Goal: Task Accomplishment & Management: Manage account settings

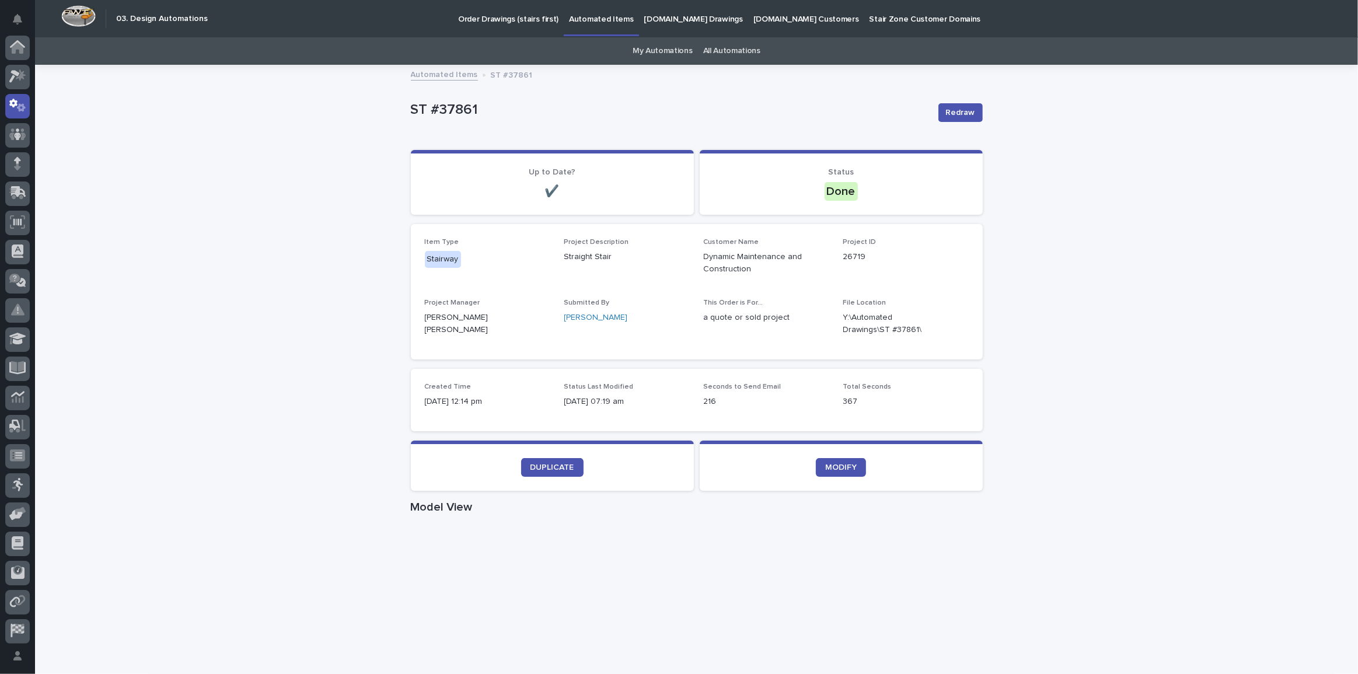
scroll to position [58, 0]
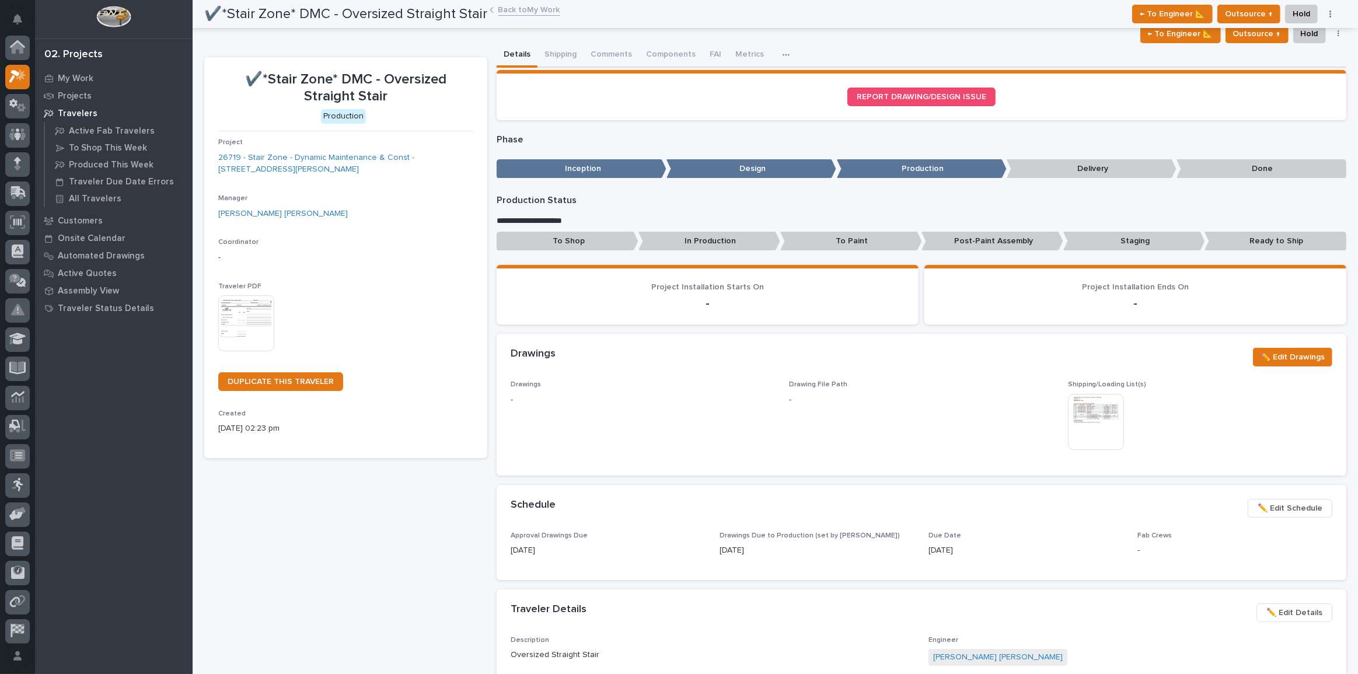
scroll to position [29, 0]
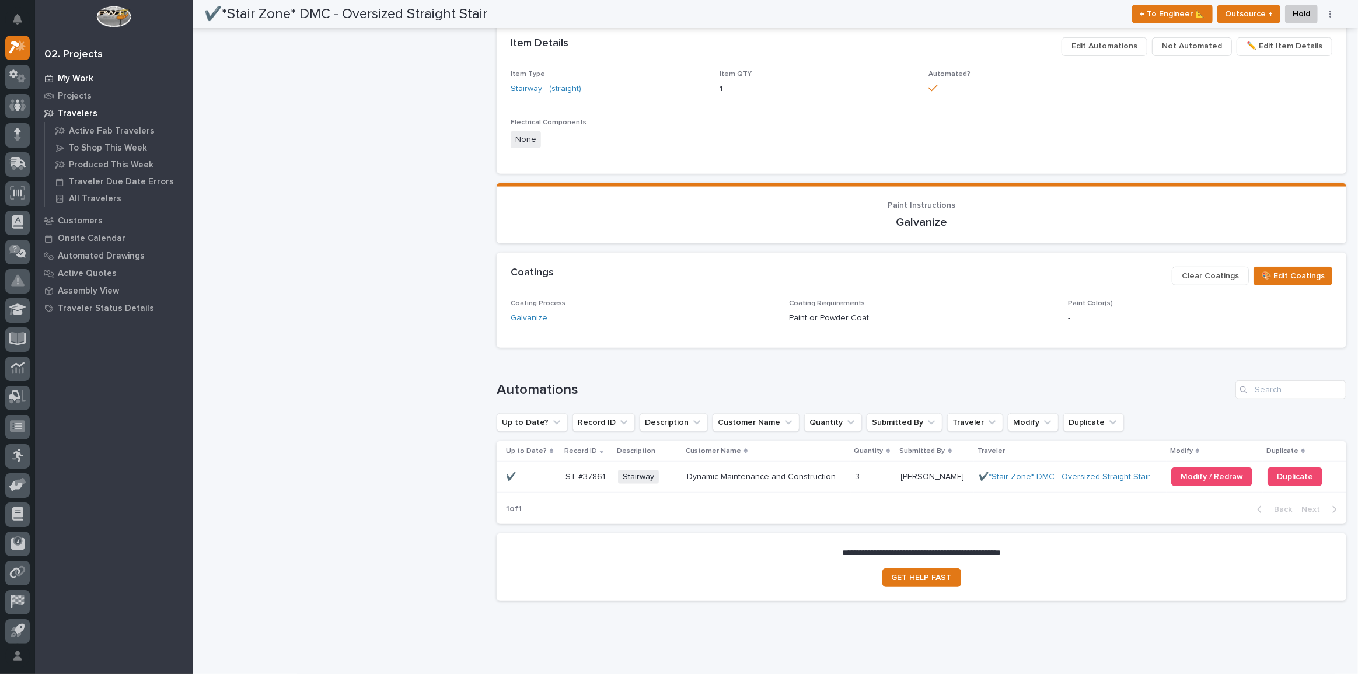
click at [65, 75] on p "My Work" at bounding box center [76, 79] width 36 height 11
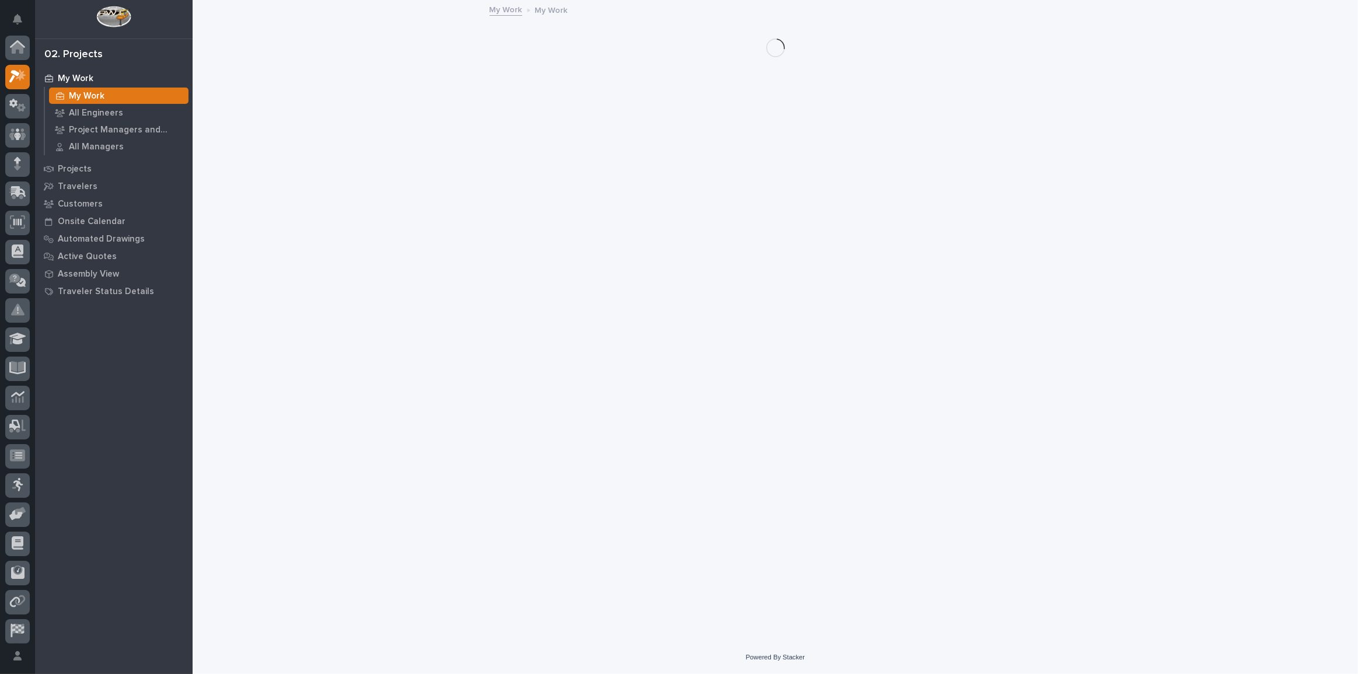
scroll to position [29, 0]
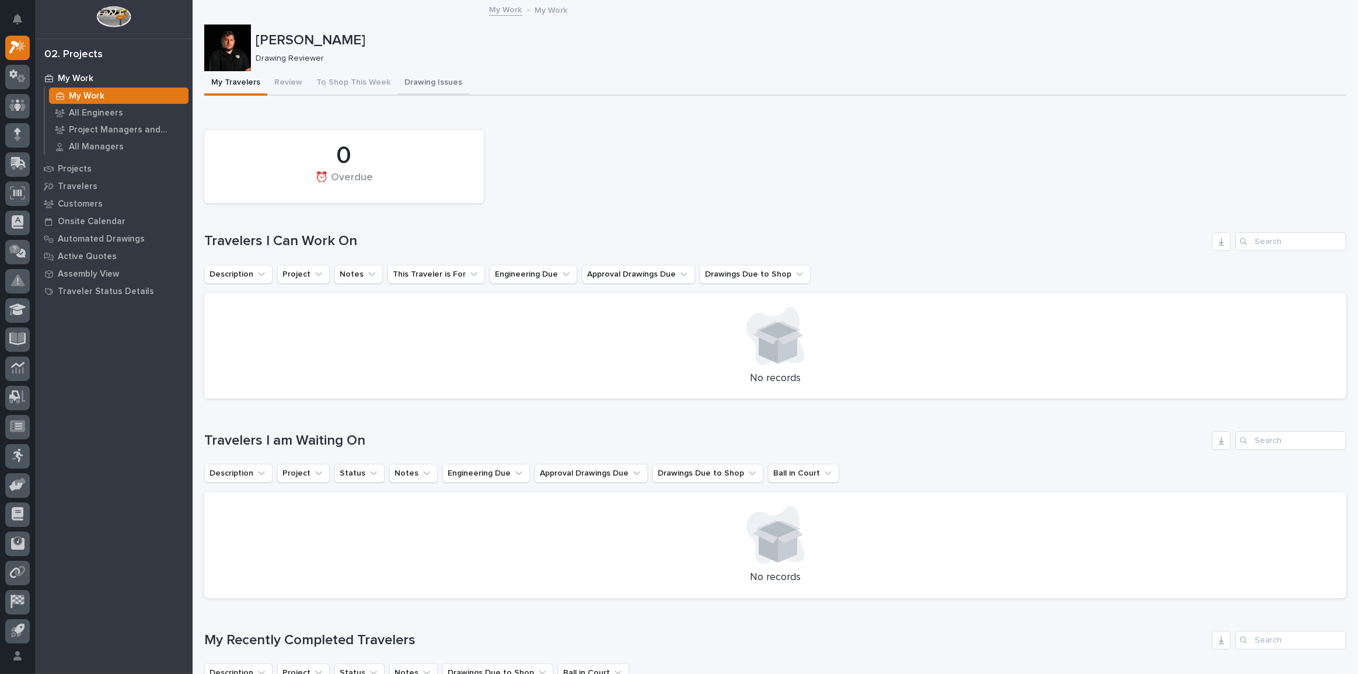
click at [409, 77] on button "Drawing Issues" at bounding box center [434, 83] width 72 height 25
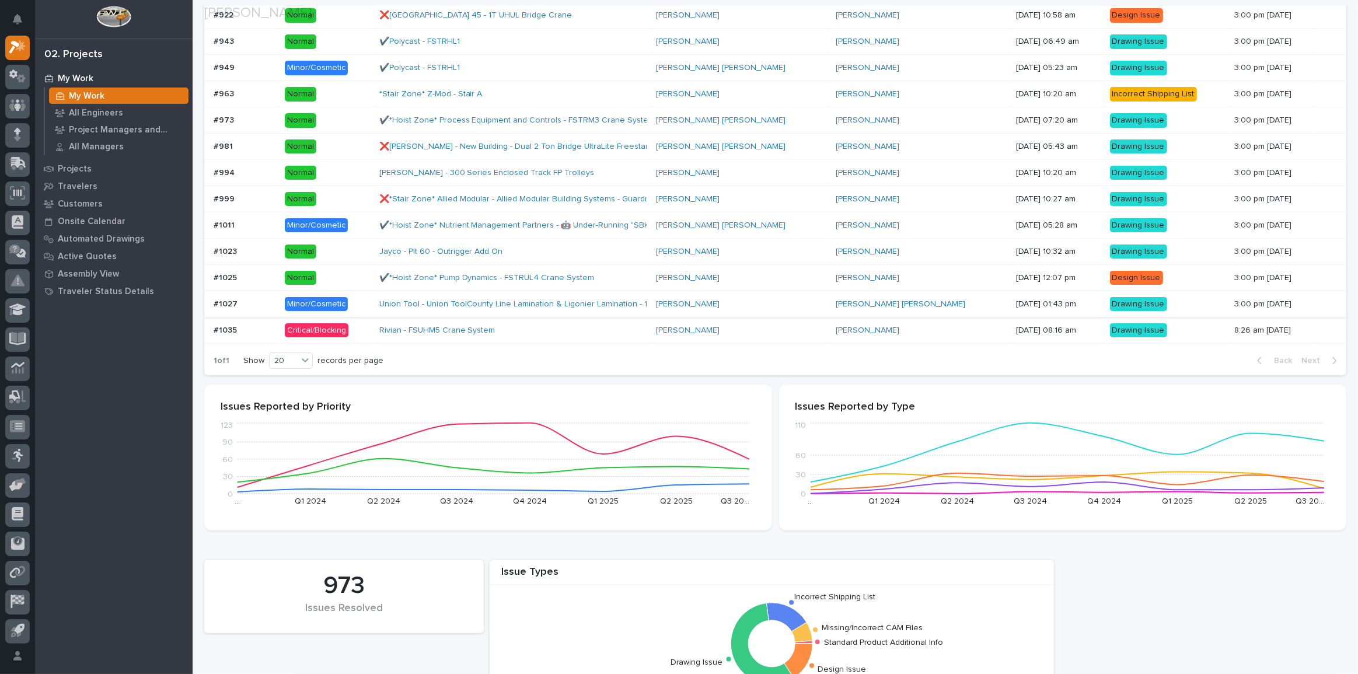
scroll to position [212, 0]
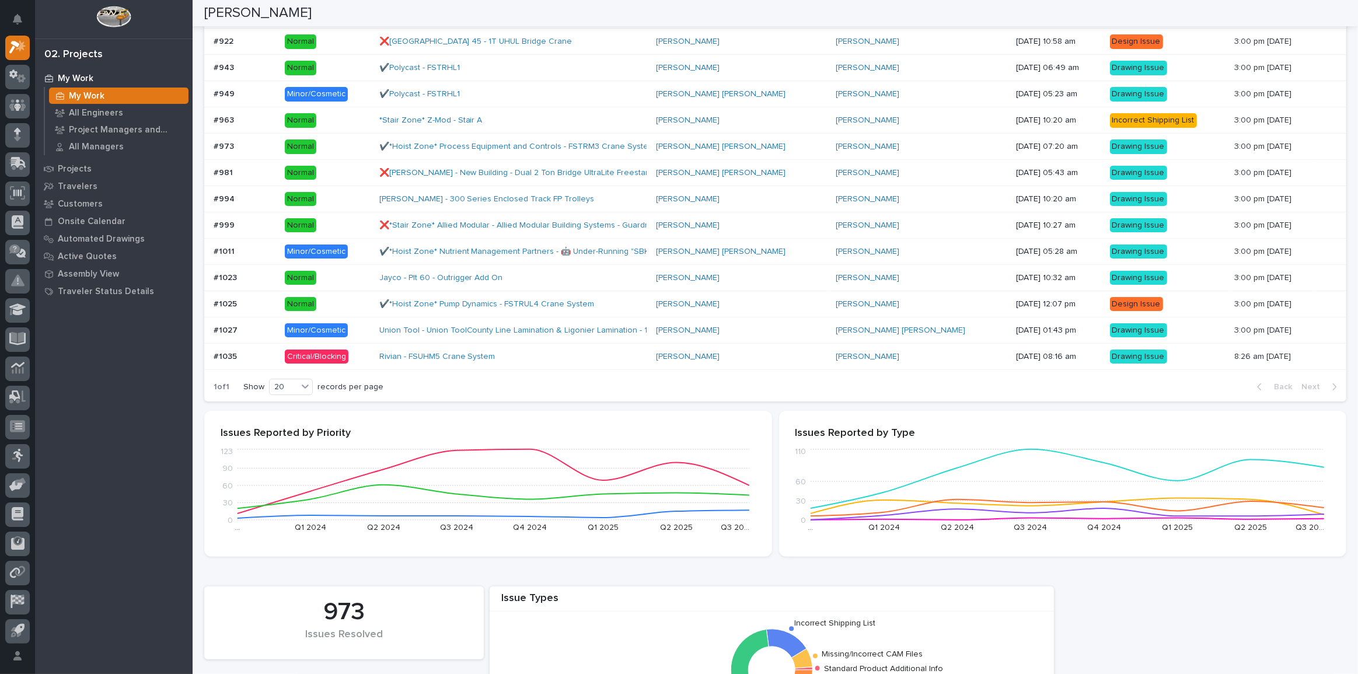
click at [251, 357] on p at bounding box center [245, 357] width 62 height 10
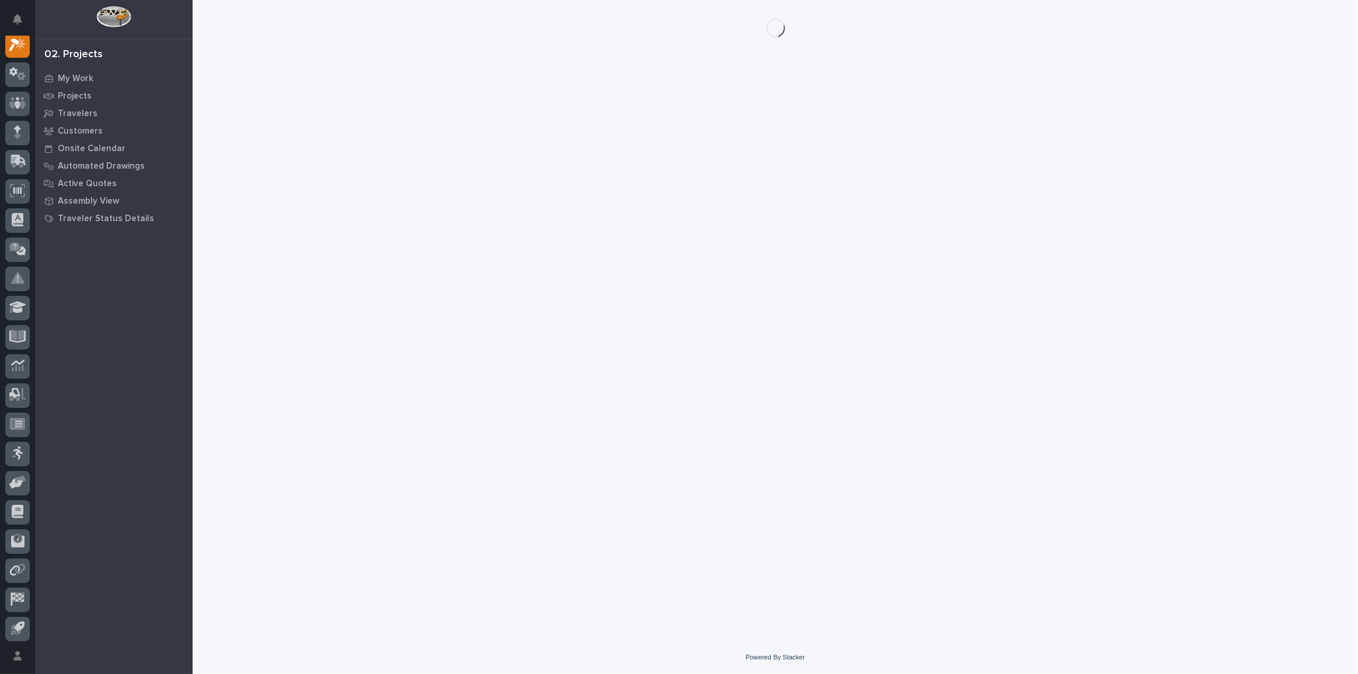
scroll to position [29, 0]
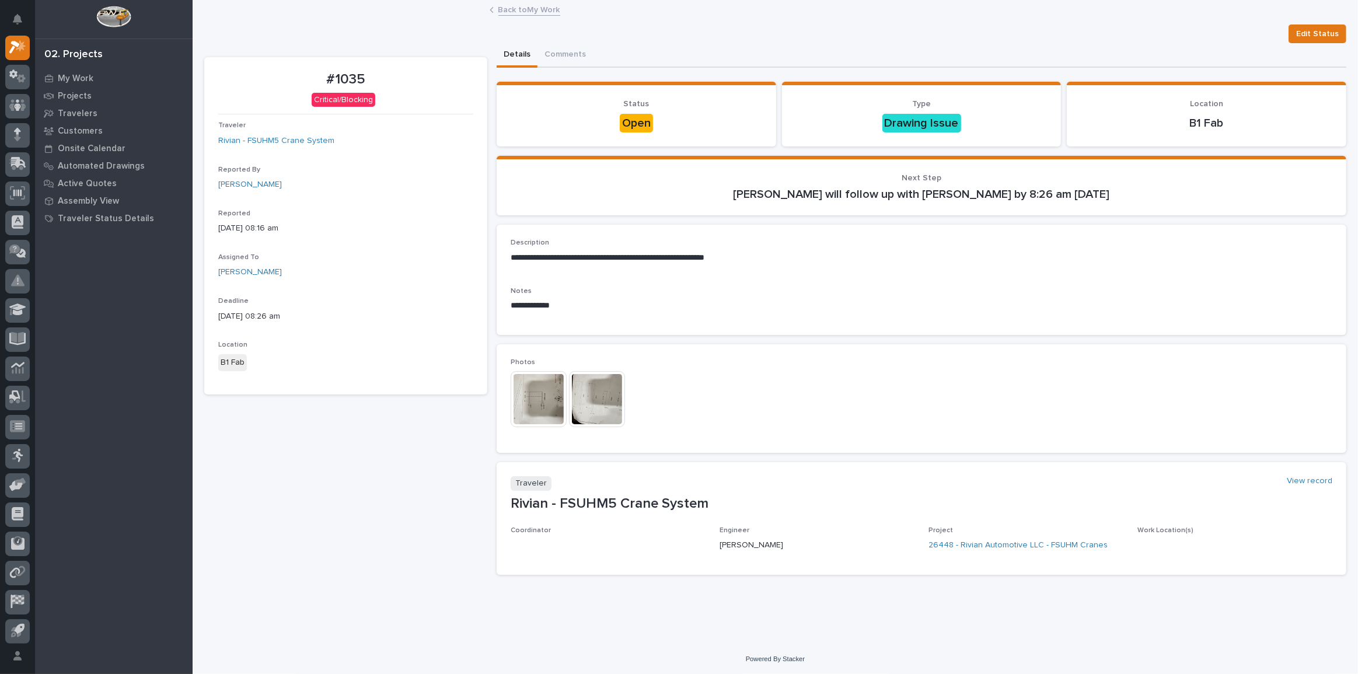
click at [518, 398] on img at bounding box center [539, 399] width 56 height 56
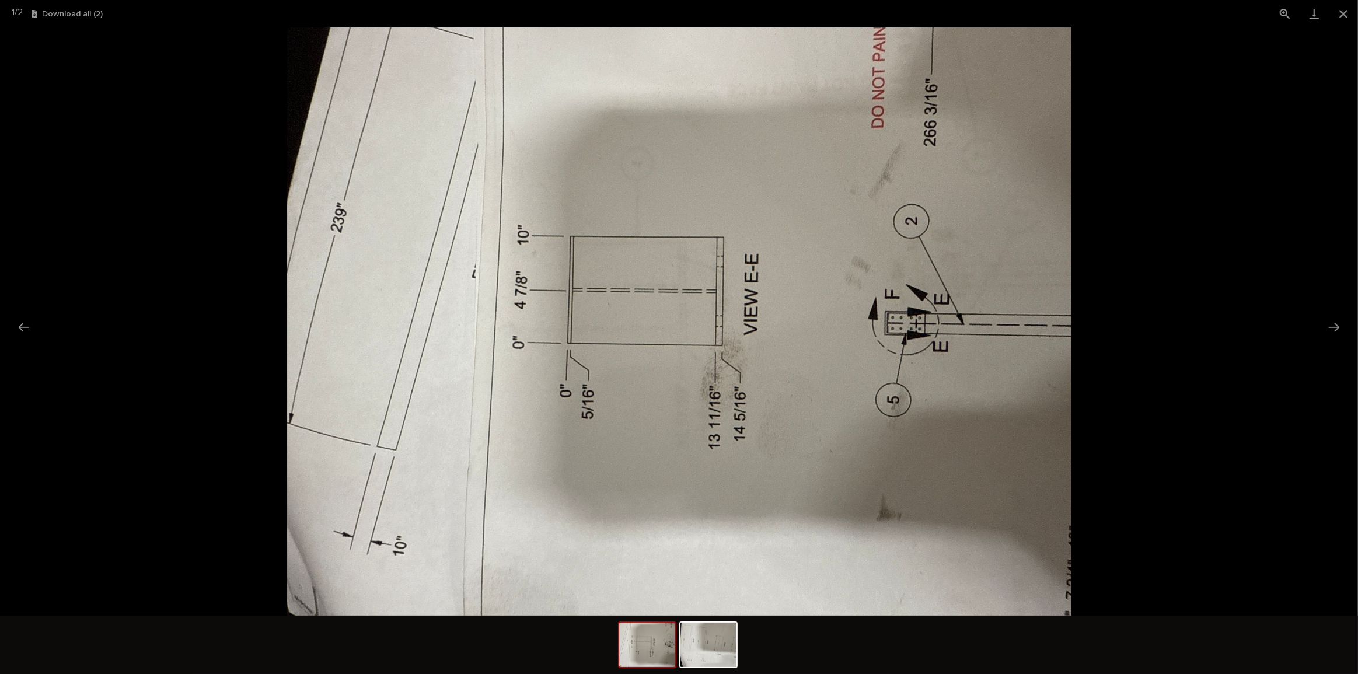
scroll to position [0, 0]
click at [1320, 328] on picture at bounding box center [679, 321] width 1358 height 588
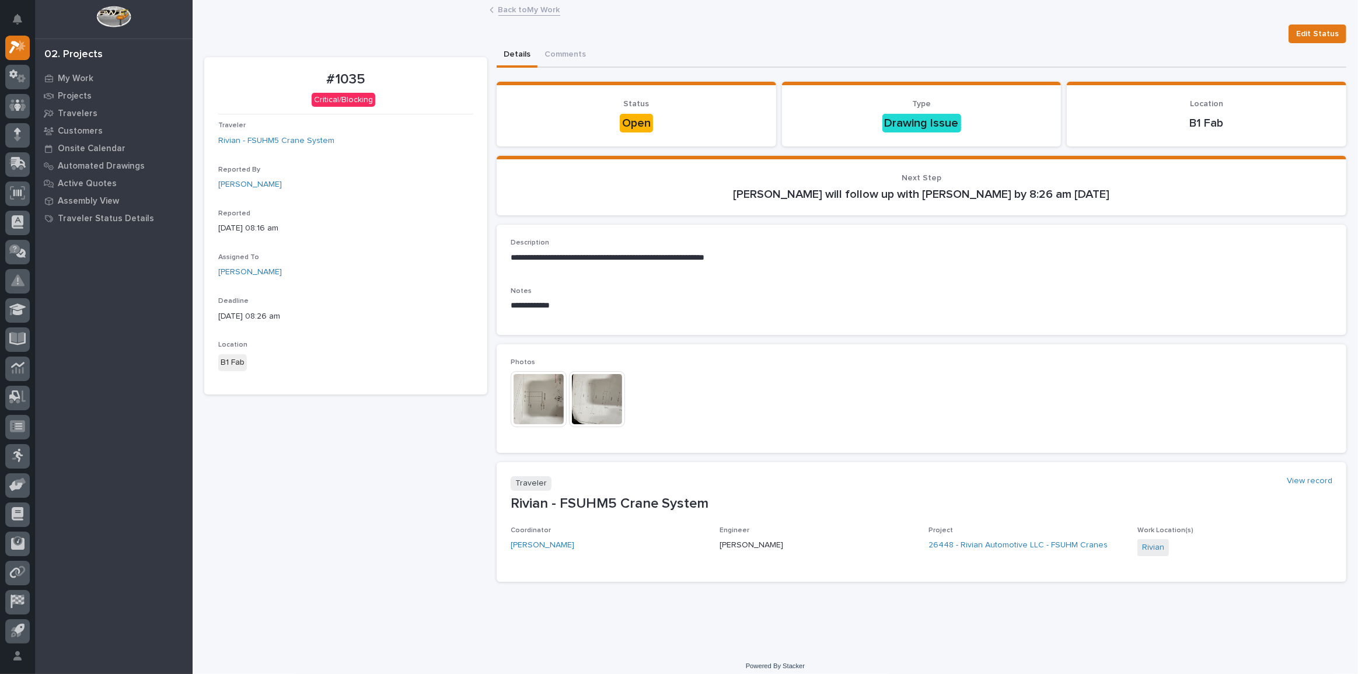
click at [609, 372] on img at bounding box center [597, 399] width 56 height 56
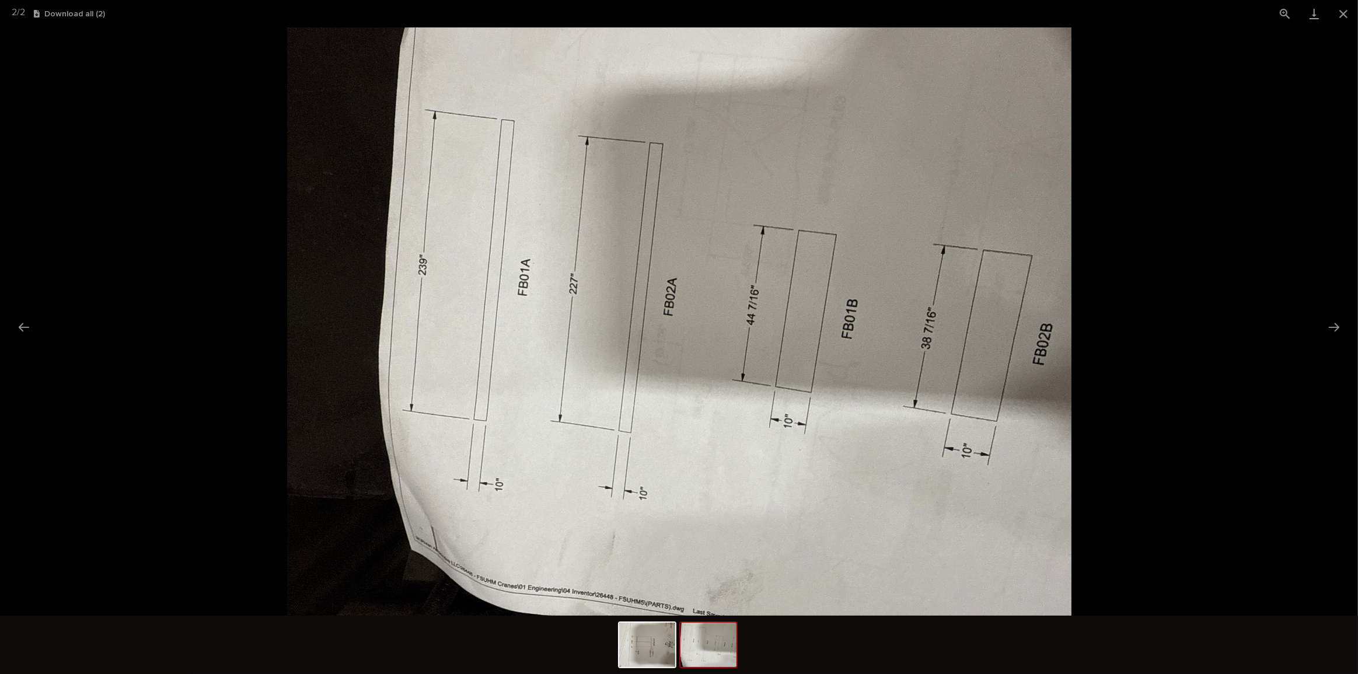
click at [11, 318] on picture at bounding box center [679, 321] width 1358 height 588
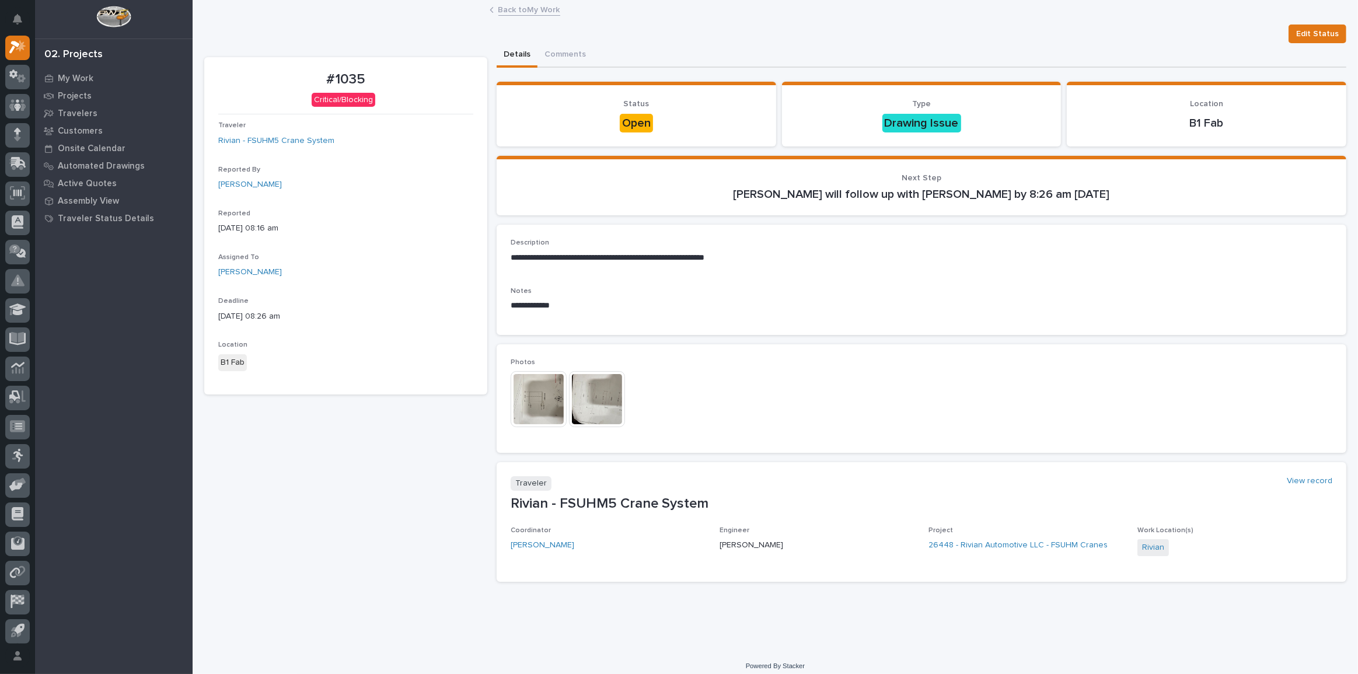
click at [560, 403] on img at bounding box center [539, 399] width 56 height 56
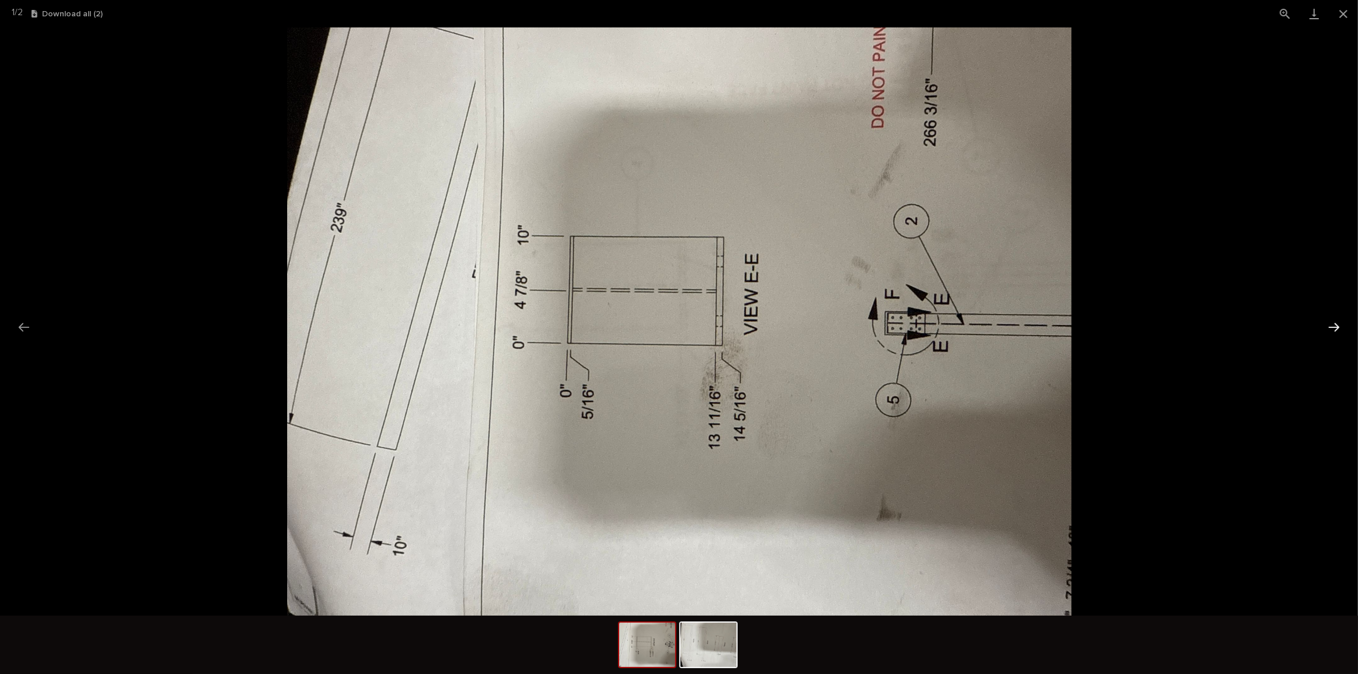
click at [1336, 330] on button "Next slide" at bounding box center [1334, 327] width 25 height 23
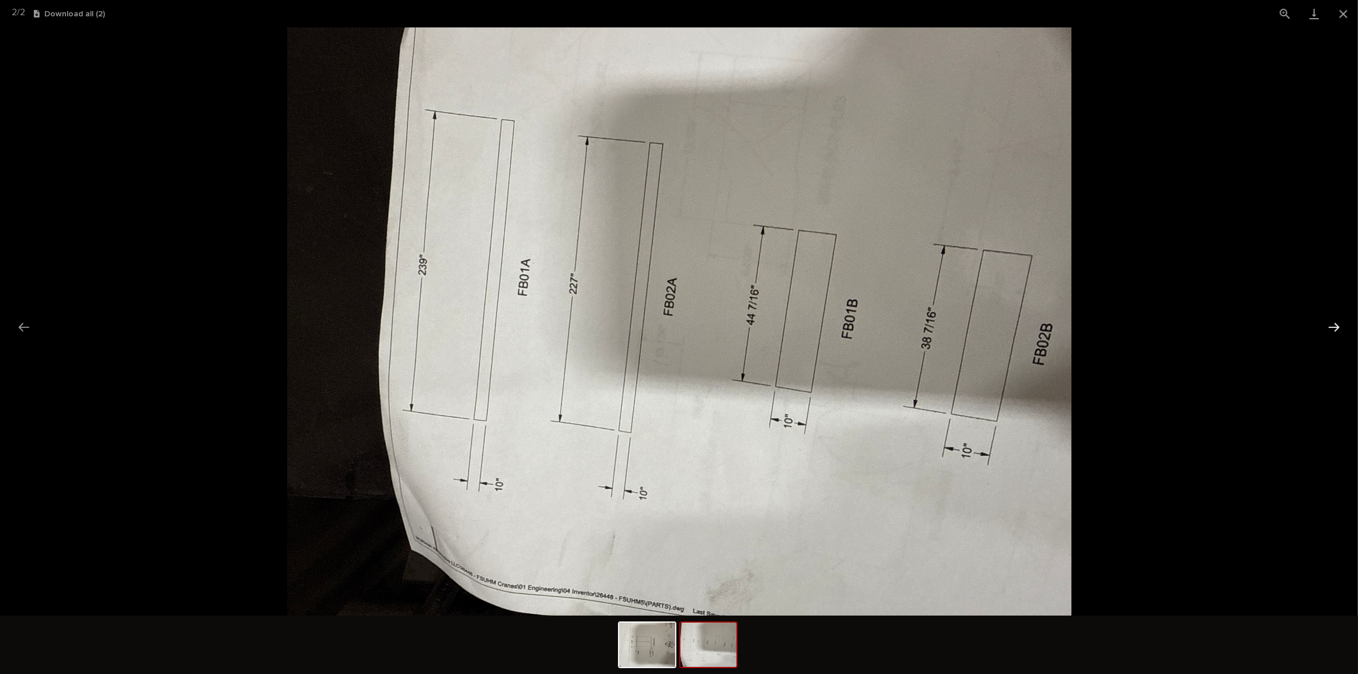
click at [1336, 330] on button "Next slide" at bounding box center [1334, 327] width 25 height 23
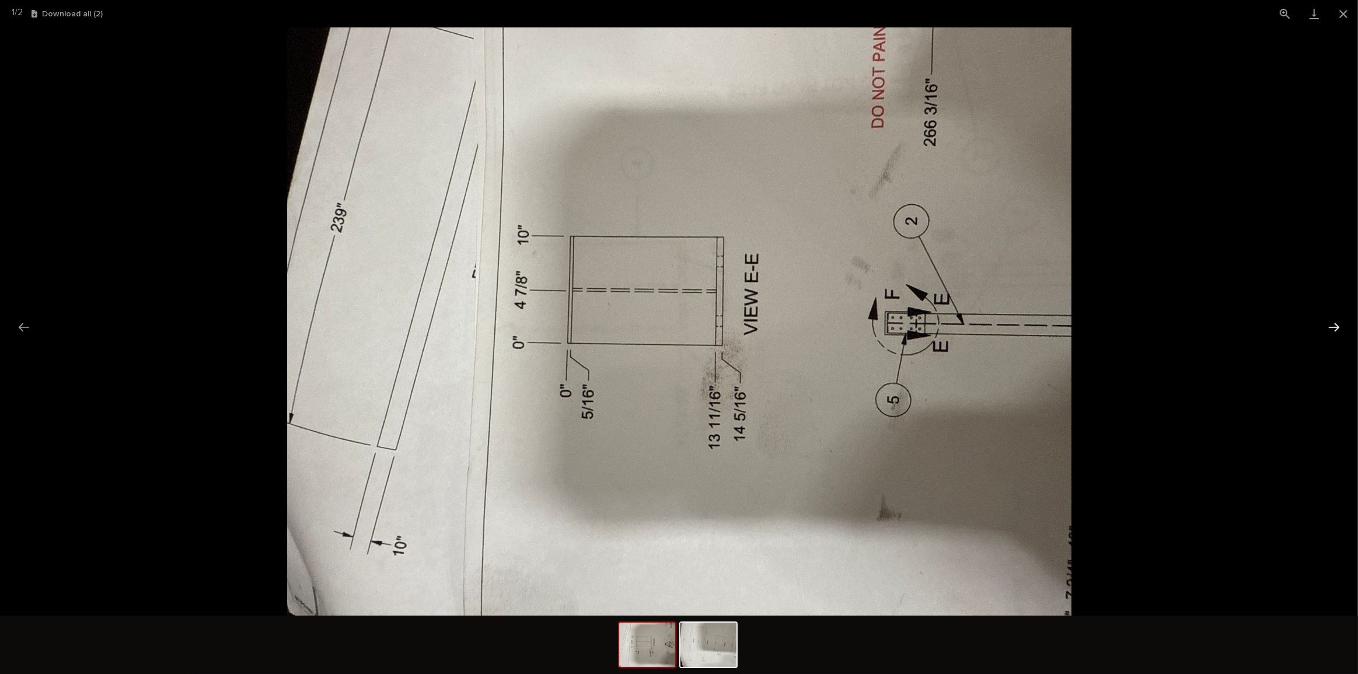
click at [1336, 330] on button "Next slide" at bounding box center [1334, 327] width 25 height 23
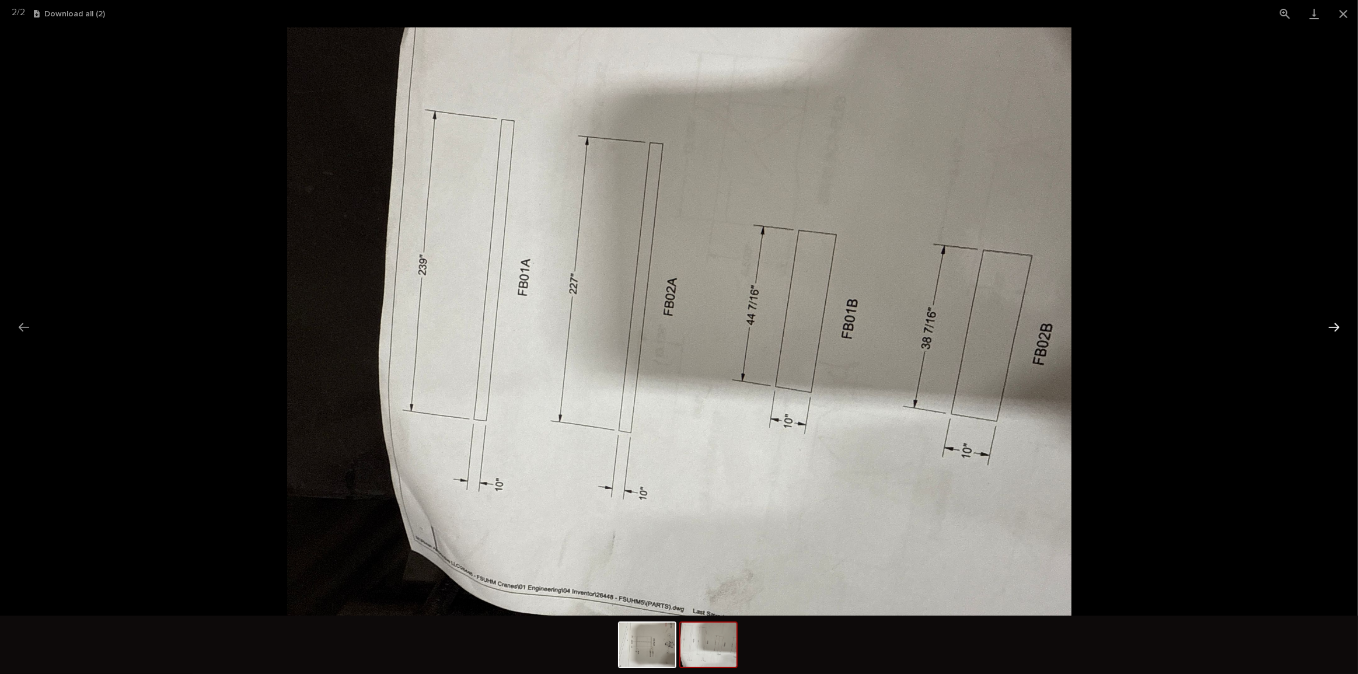
click at [1336, 330] on button "Next slide" at bounding box center [1334, 327] width 25 height 23
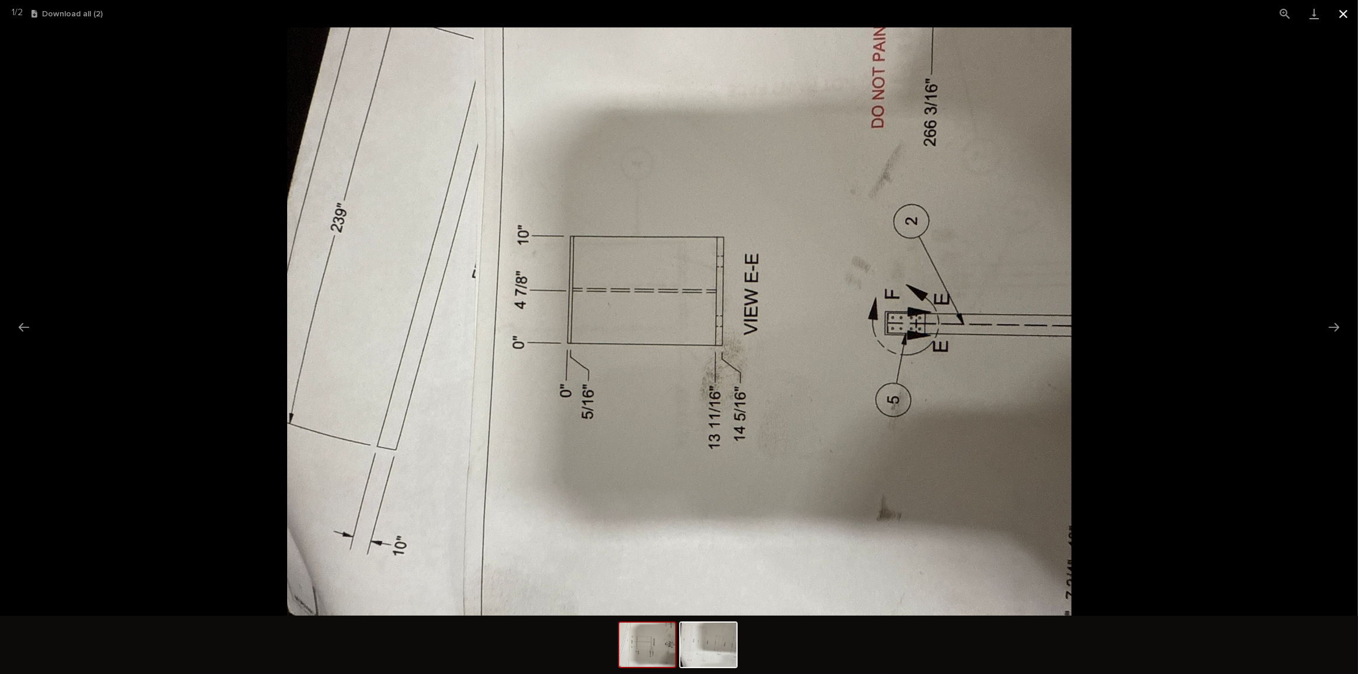
click at [1350, 22] on button "Close gallery" at bounding box center [1343, 13] width 29 height 27
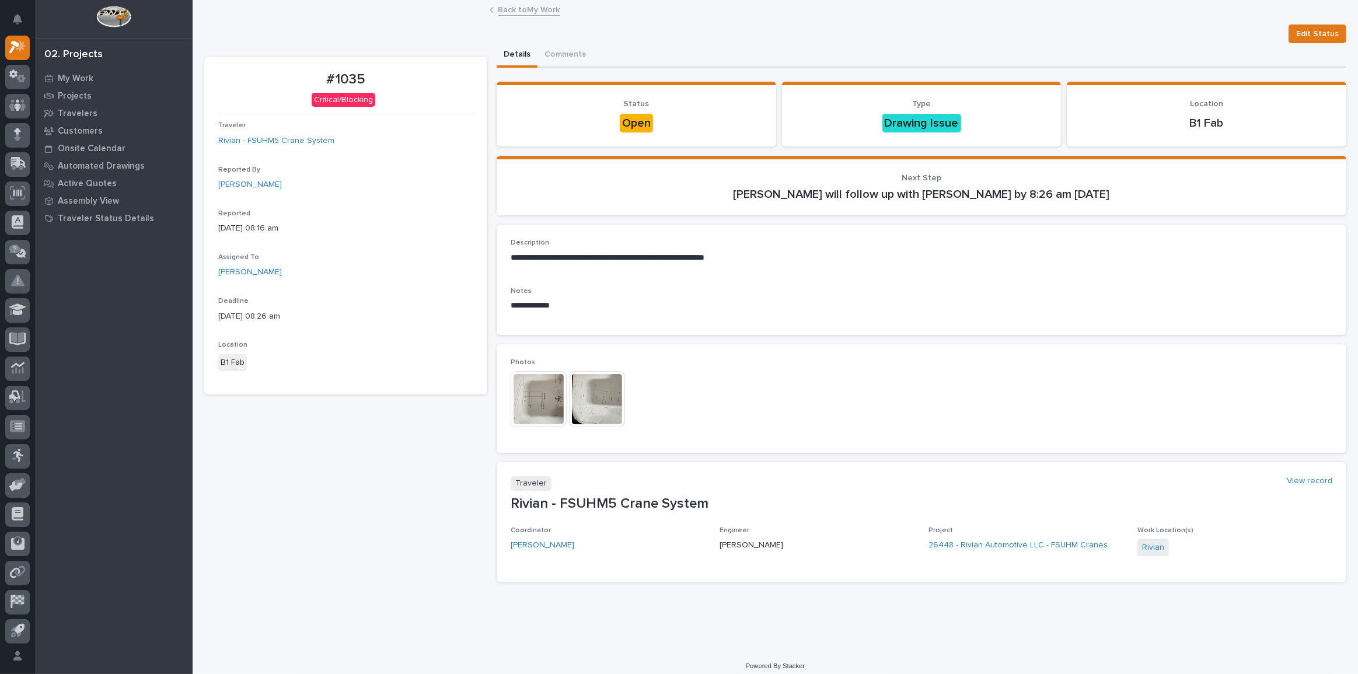
click at [610, 402] on img at bounding box center [597, 399] width 56 height 56
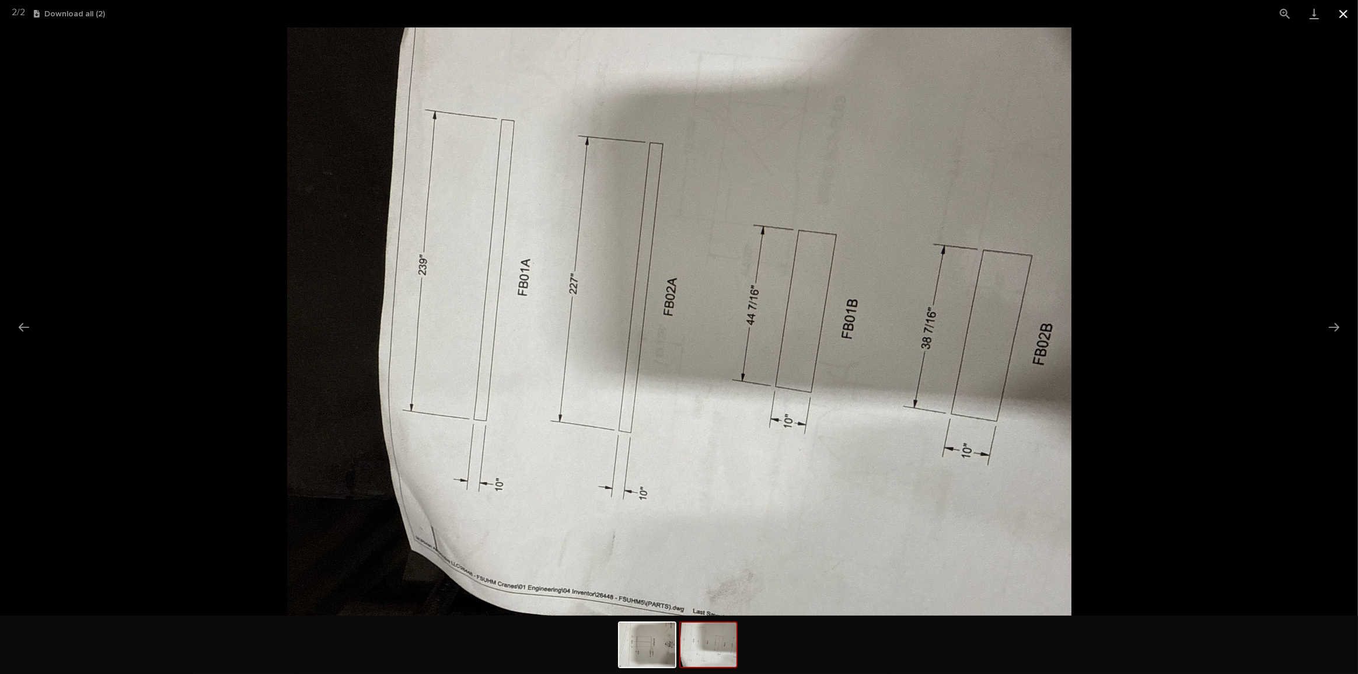
click at [1346, 13] on button "Close gallery" at bounding box center [1343, 13] width 29 height 27
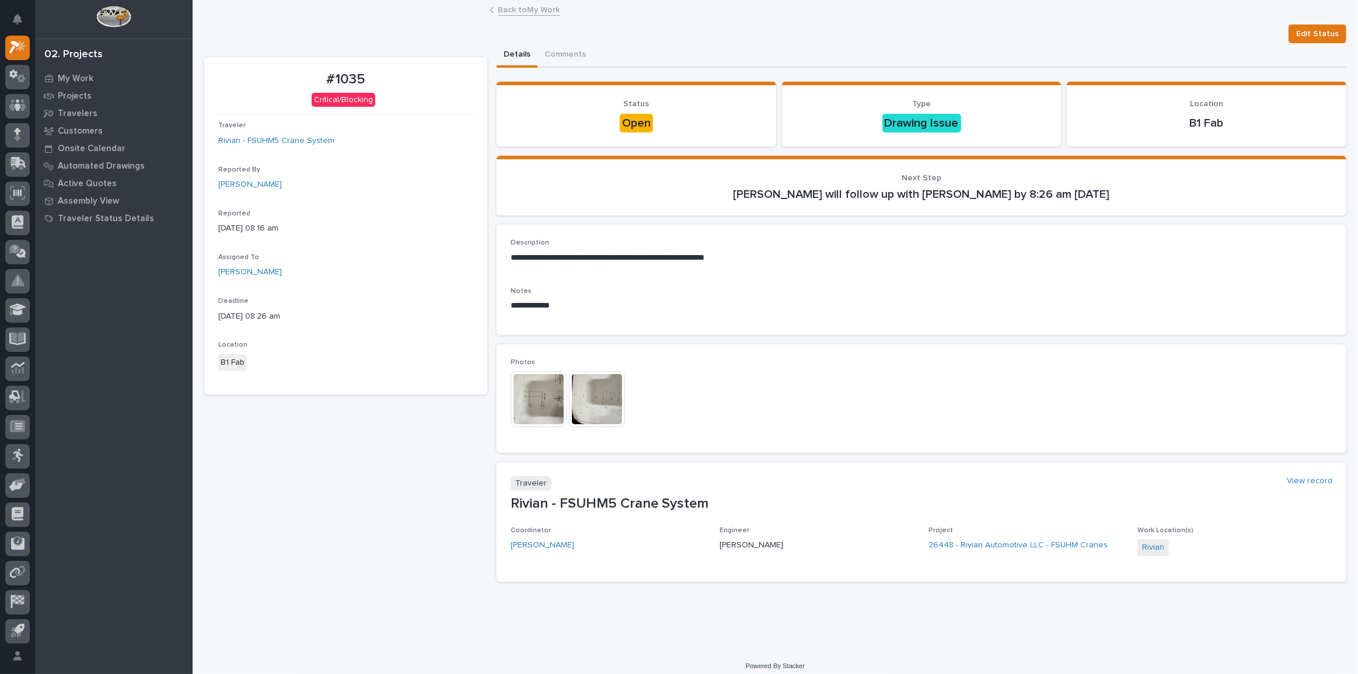
click at [551, 395] on img at bounding box center [539, 399] width 56 height 56
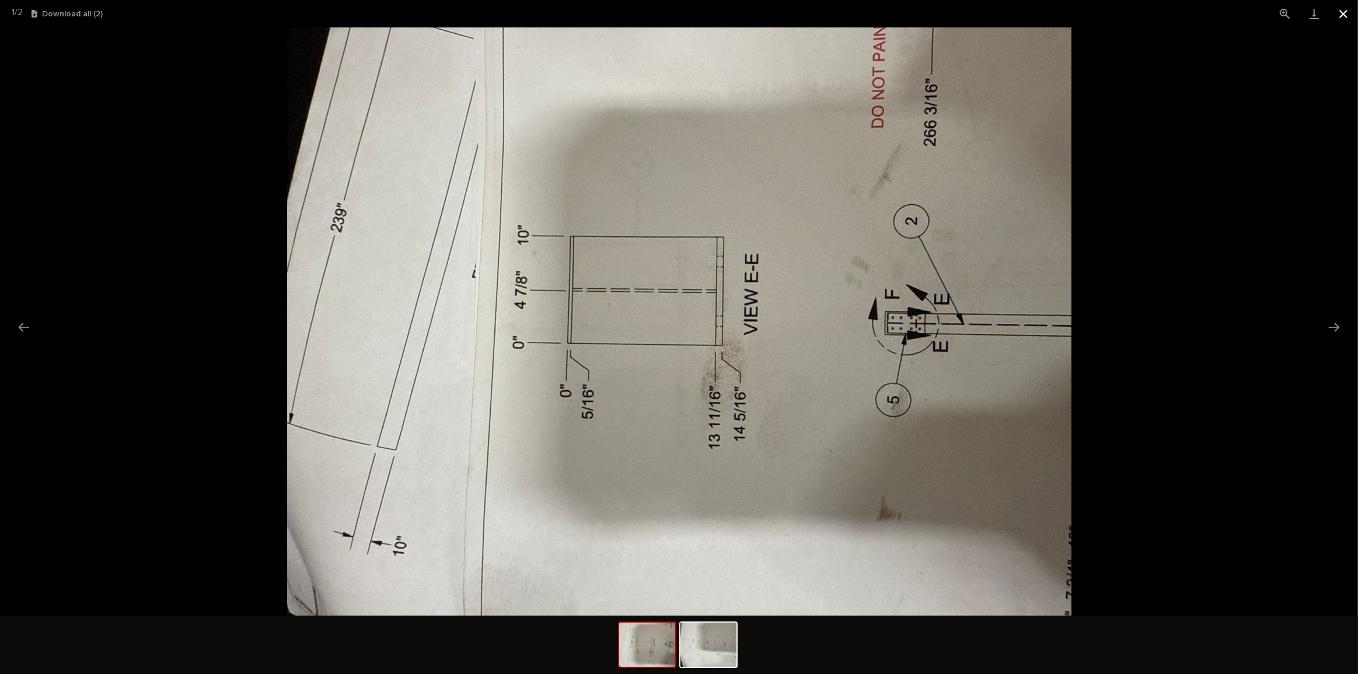
click at [1340, 6] on button "Close gallery" at bounding box center [1343, 13] width 29 height 27
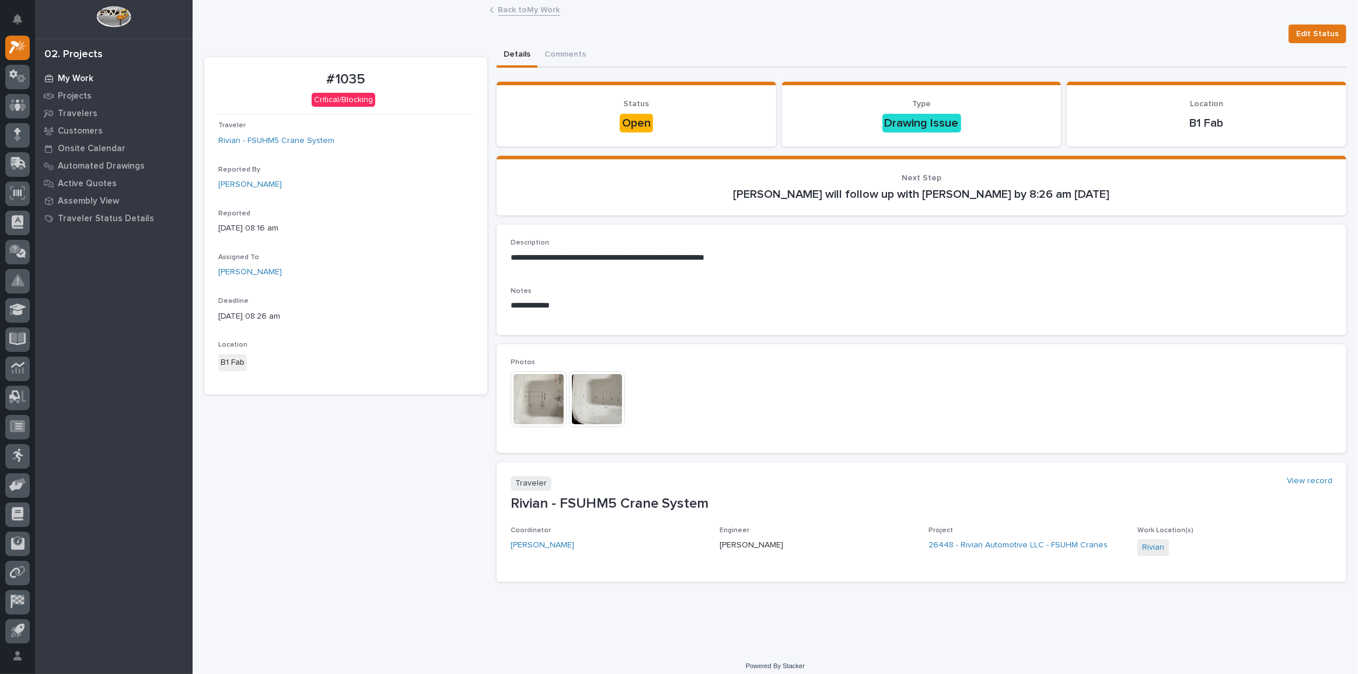
click at [71, 81] on p "My Work" at bounding box center [76, 79] width 36 height 11
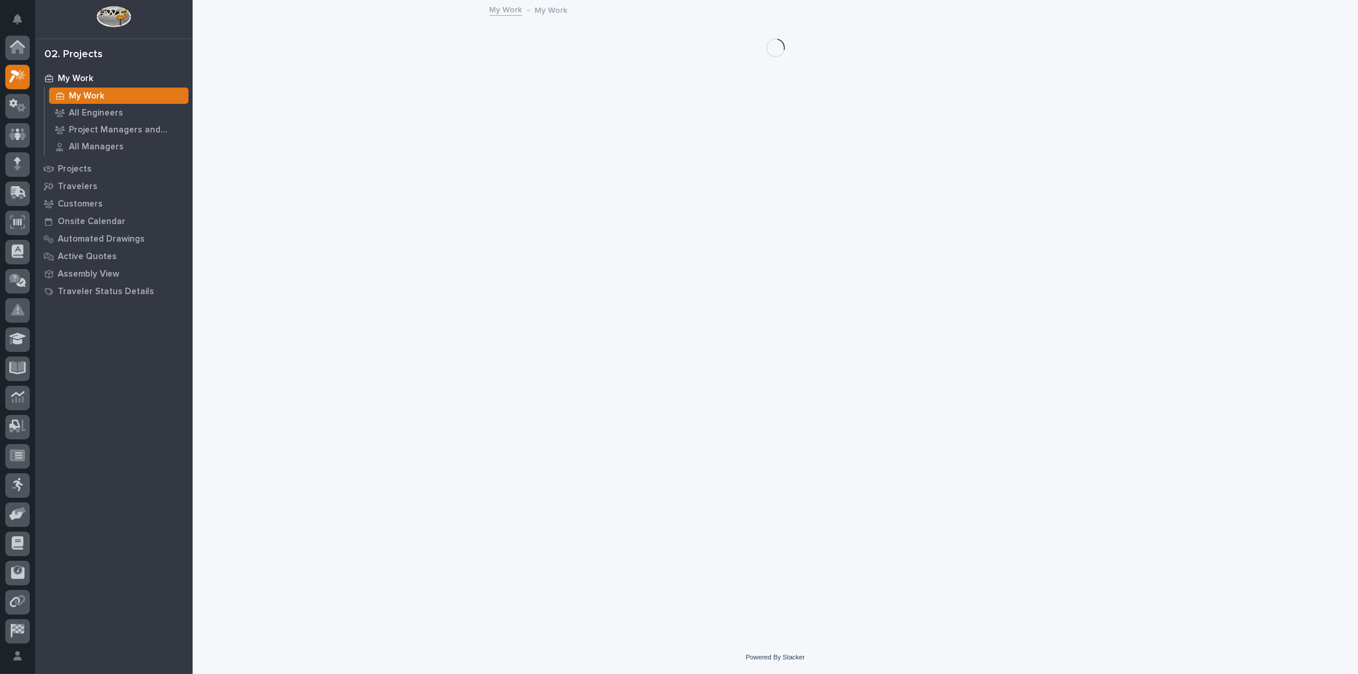
scroll to position [29, 0]
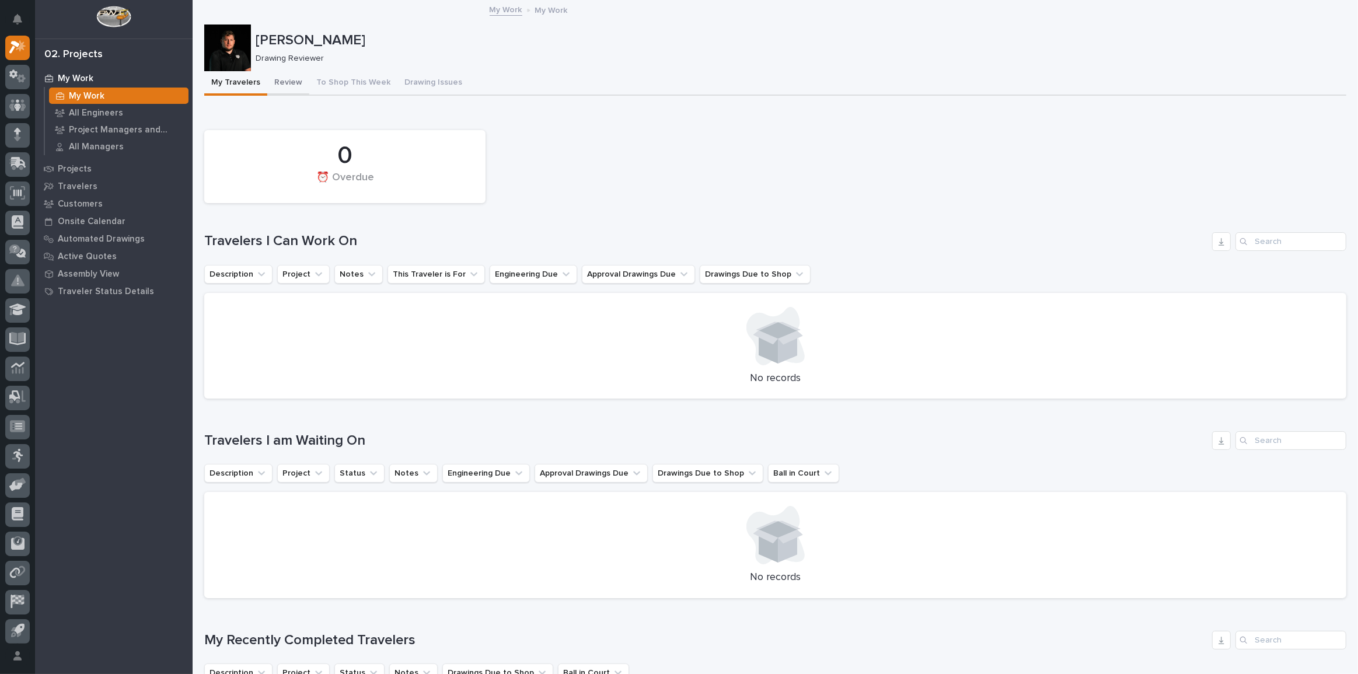
click at [297, 82] on button "Review" at bounding box center [288, 83] width 42 height 25
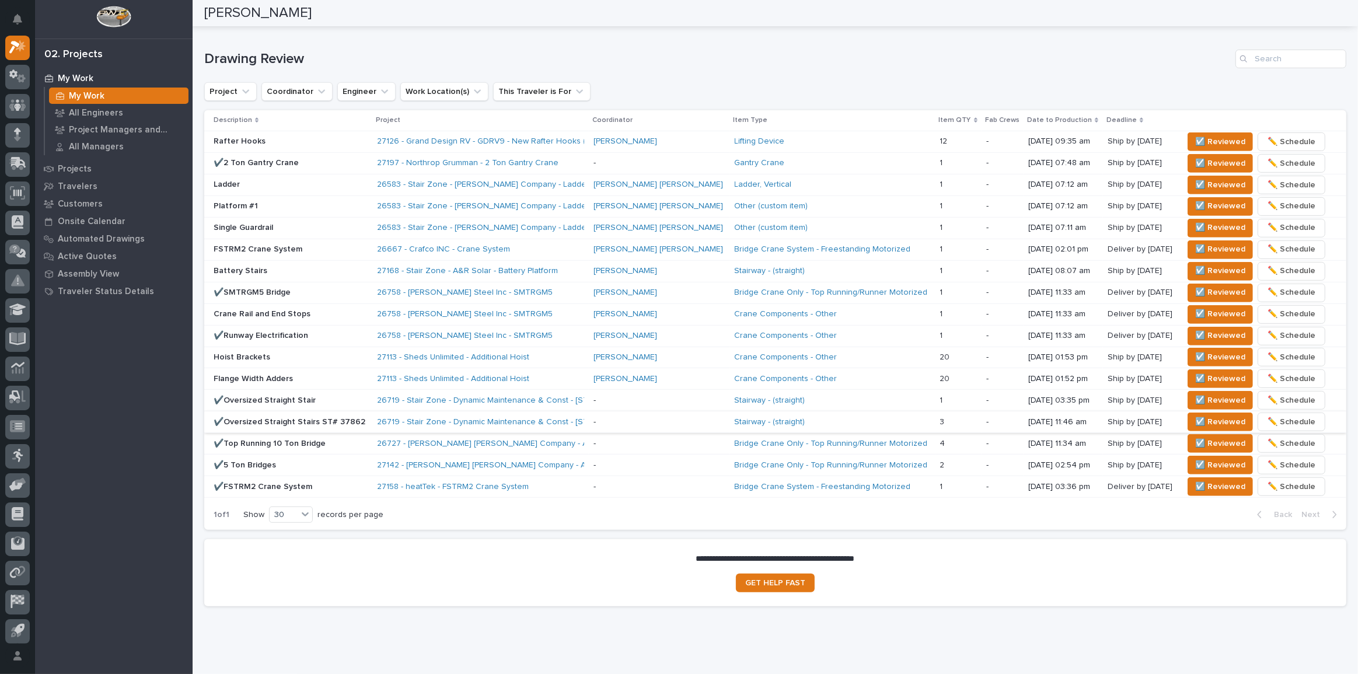
scroll to position [689, 0]
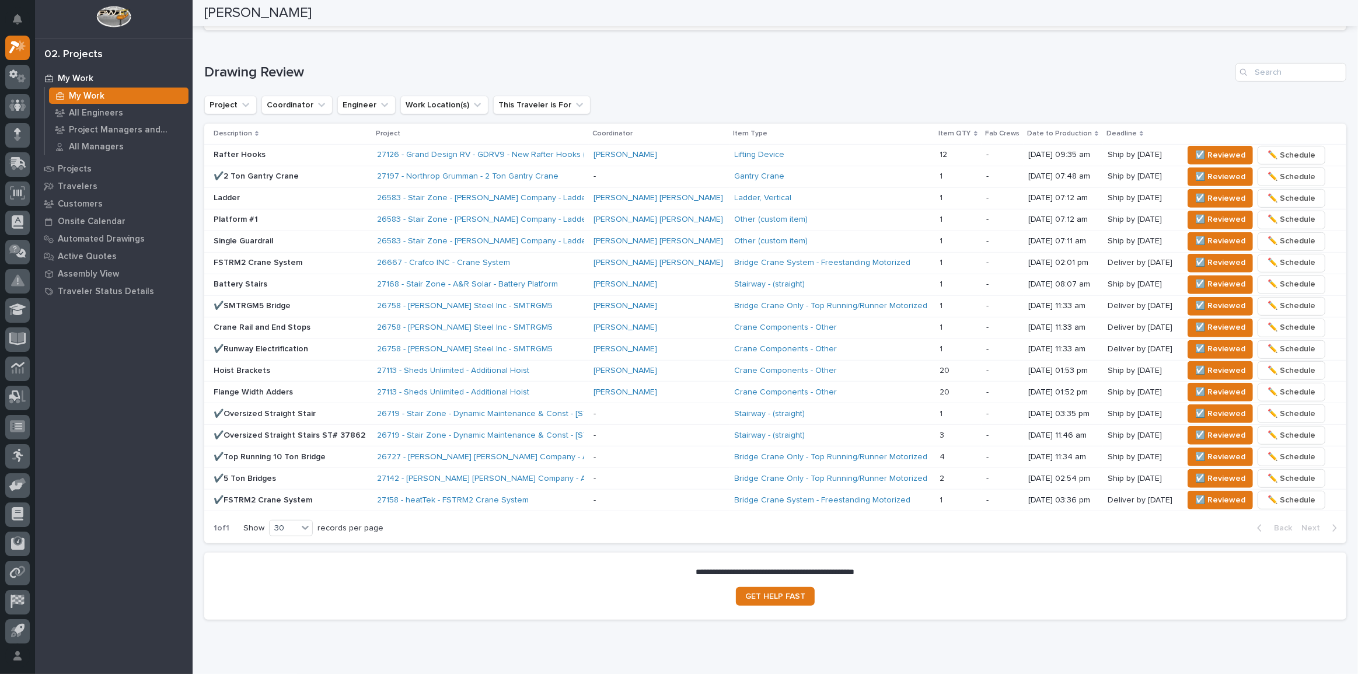
click at [622, 78] on h1 "Drawing Review" at bounding box center [717, 72] width 1027 height 17
click at [1196, 413] on span "☑️ Reviewed" at bounding box center [1221, 414] width 50 height 14
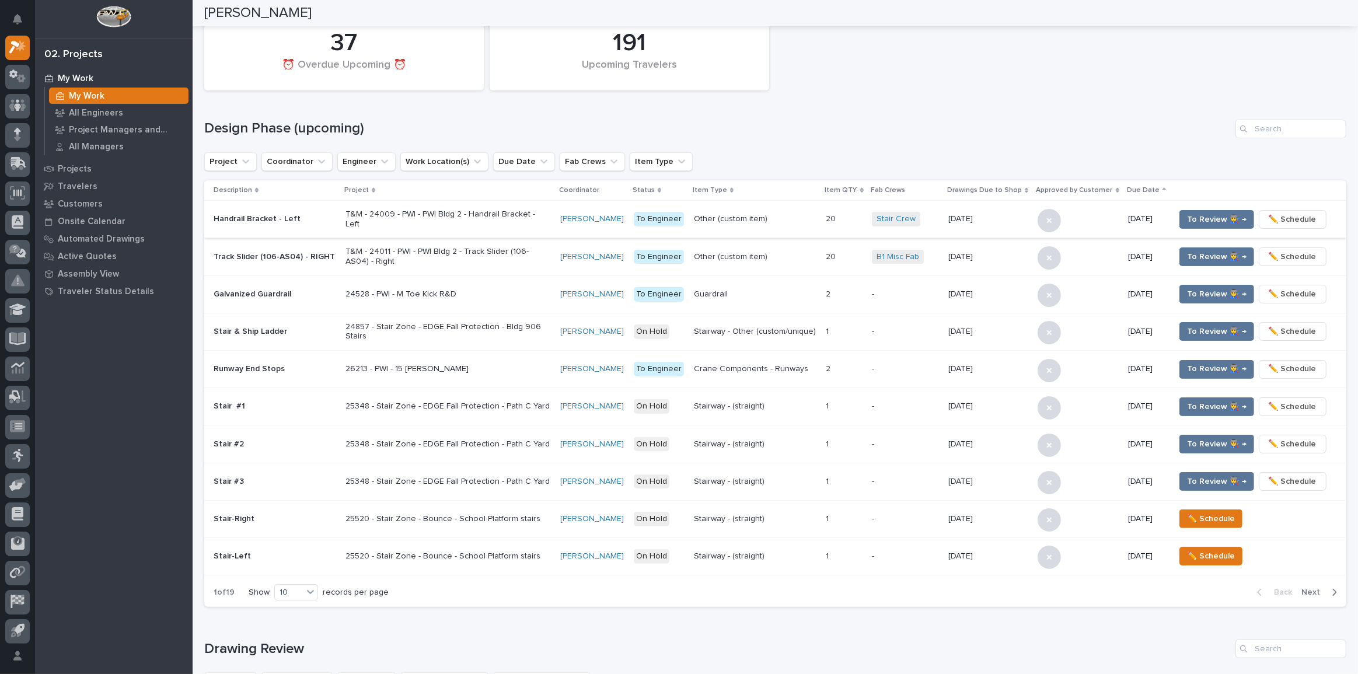
scroll to position [0, 0]
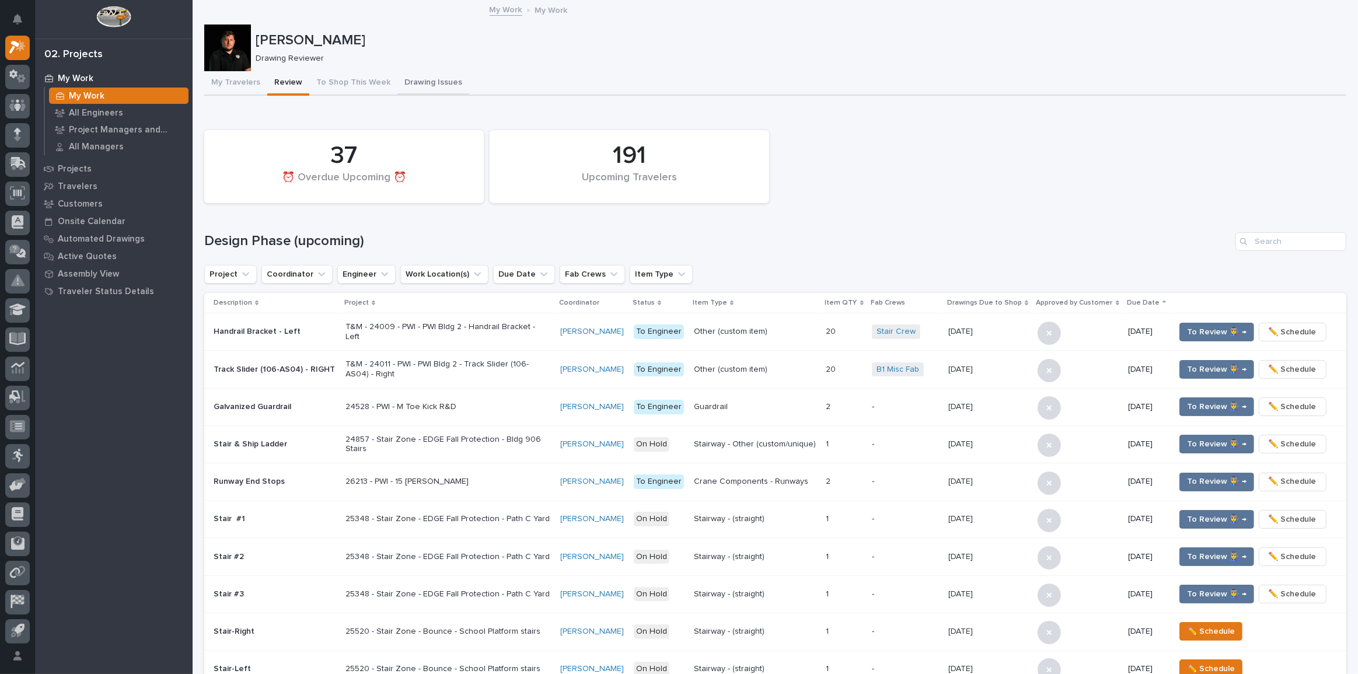
click at [400, 82] on button "Drawing Issues" at bounding box center [434, 83] width 72 height 25
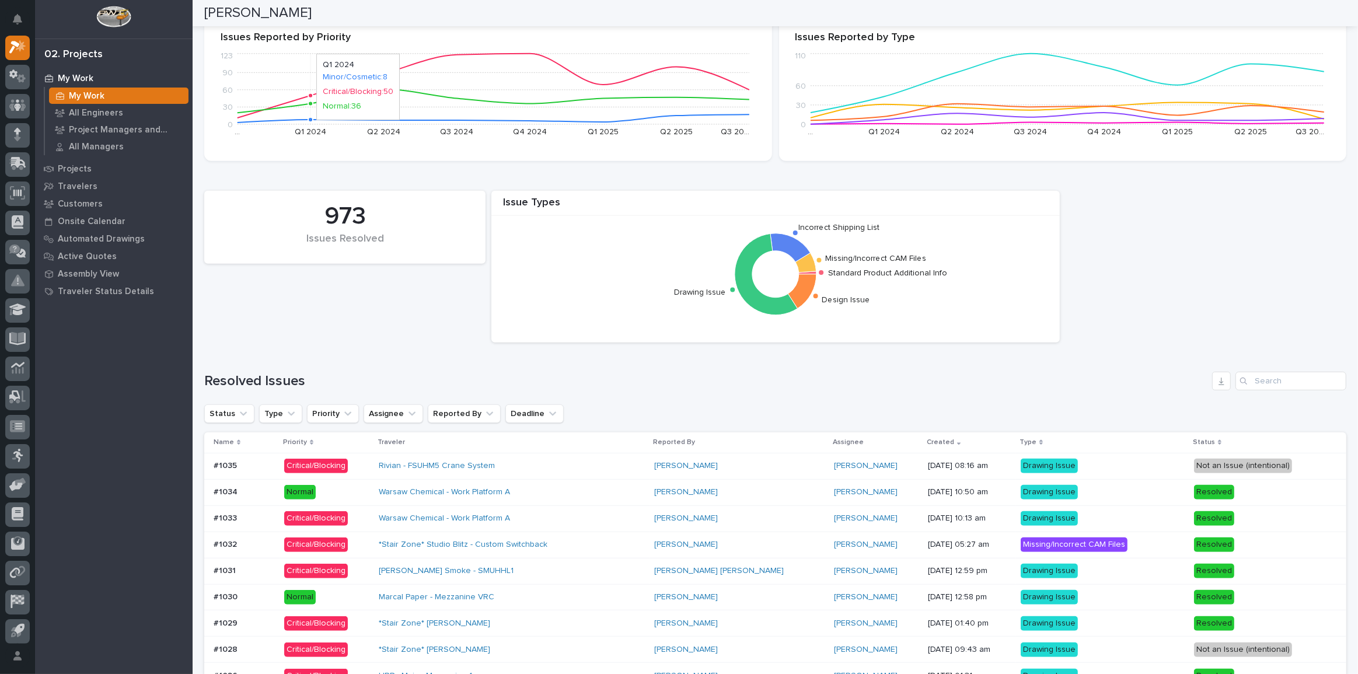
scroll to position [584, 0]
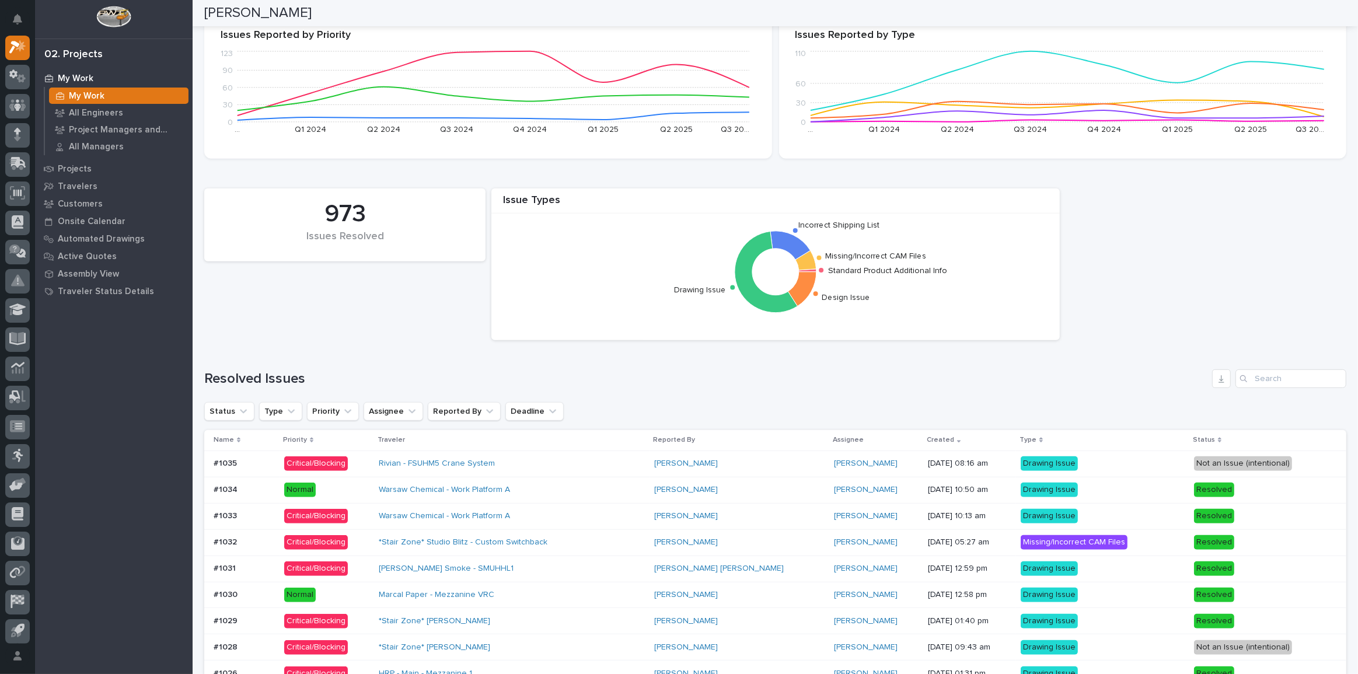
click at [562, 459] on div "Rivian - FSUHM5 Crane System" at bounding box center [481, 464] width 204 height 10
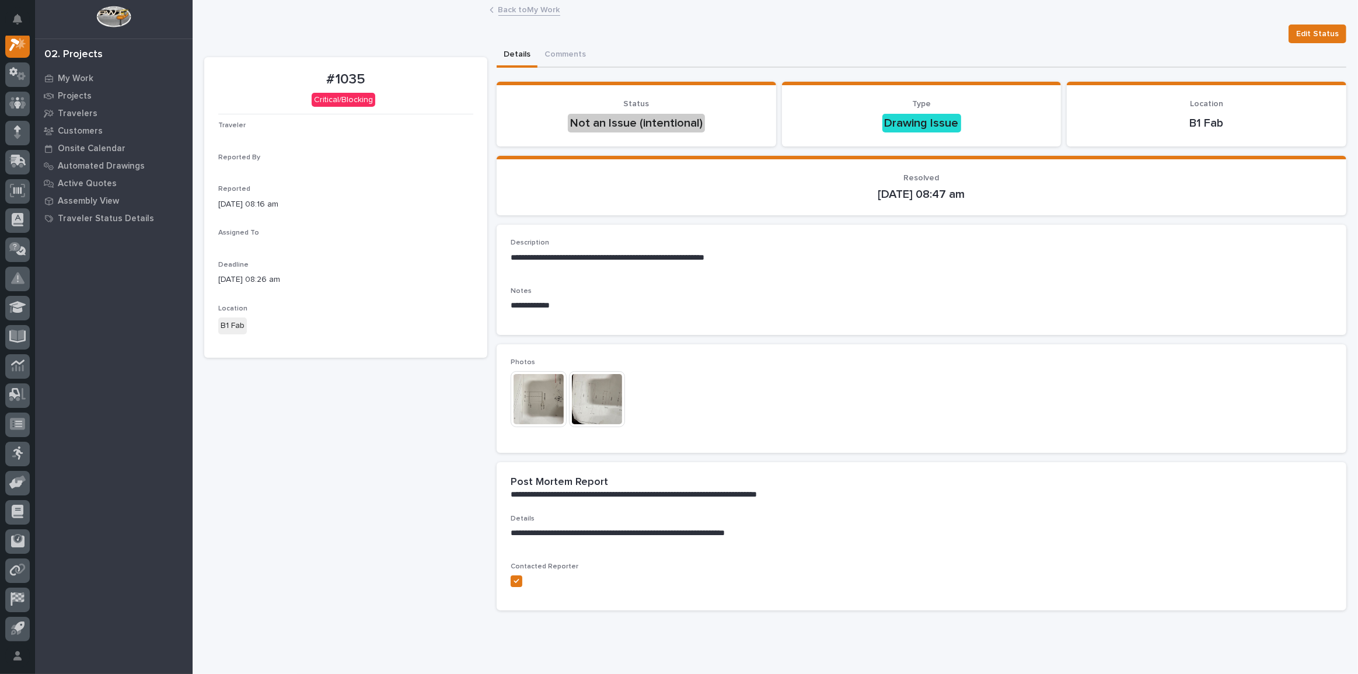
scroll to position [29, 0]
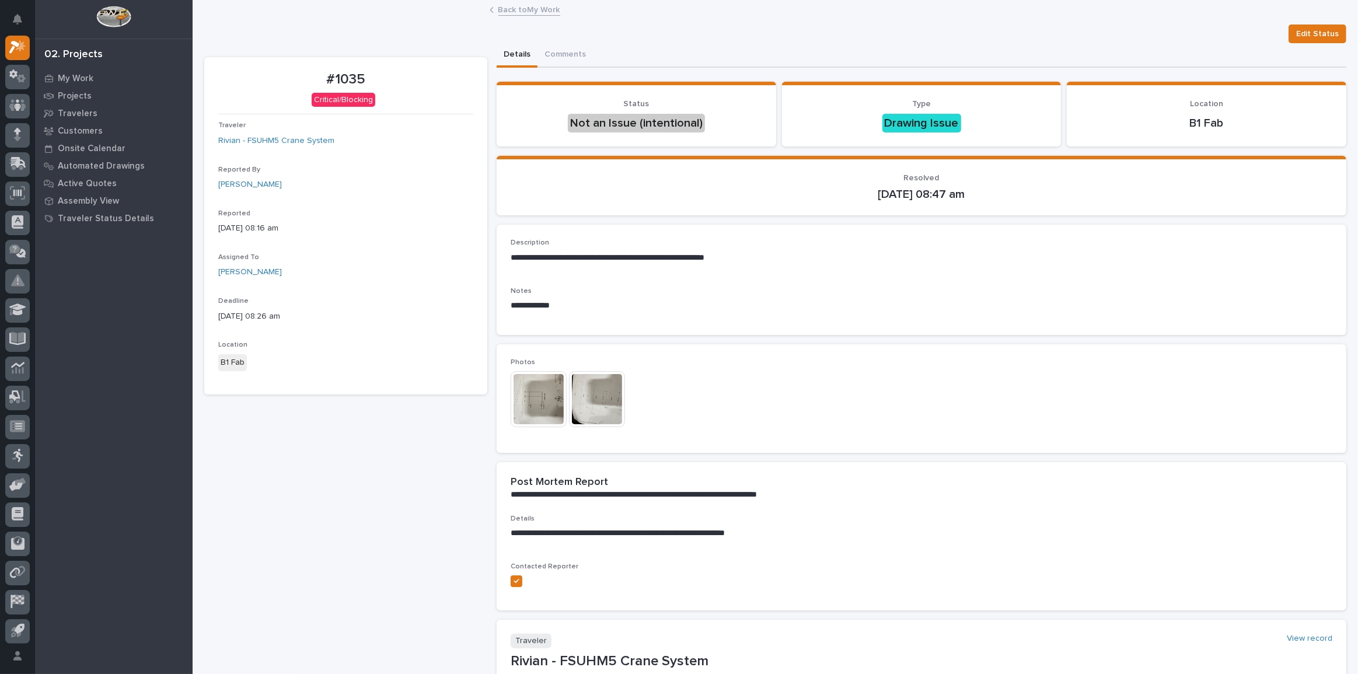
click at [527, 409] on img at bounding box center [539, 399] width 56 height 56
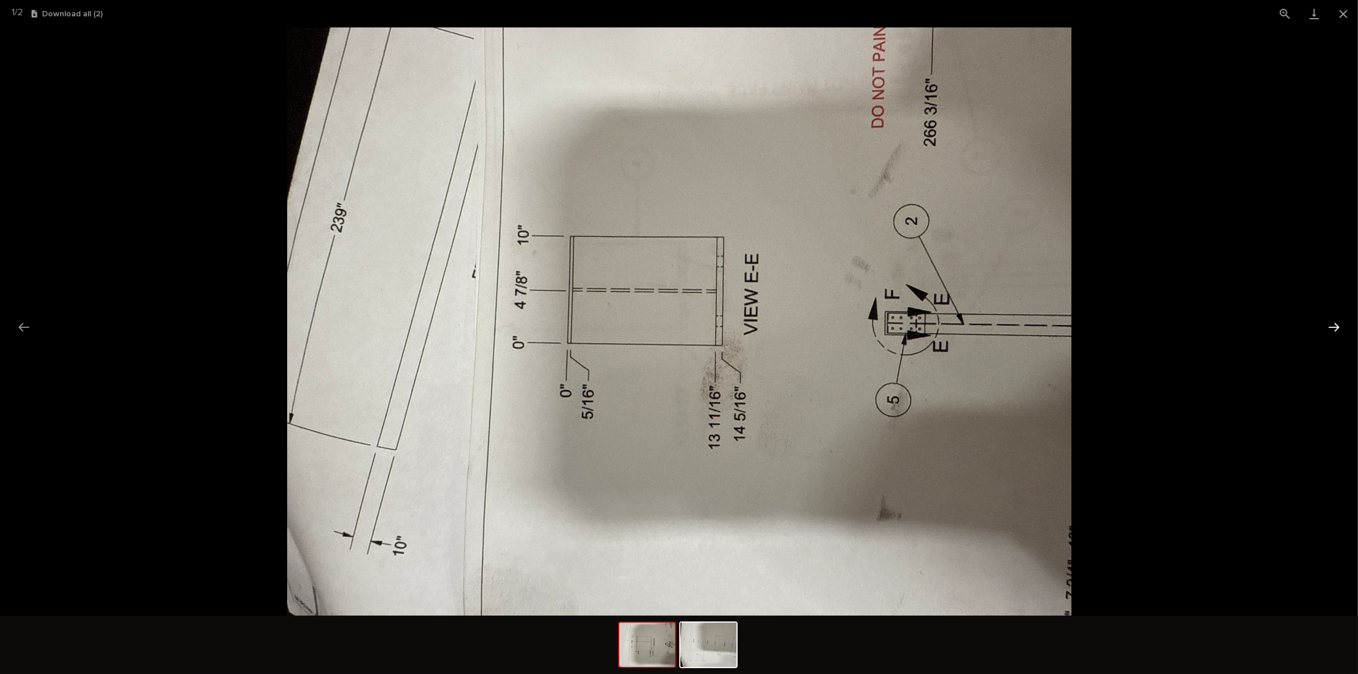
click at [1330, 323] on button "Next slide" at bounding box center [1334, 327] width 25 height 23
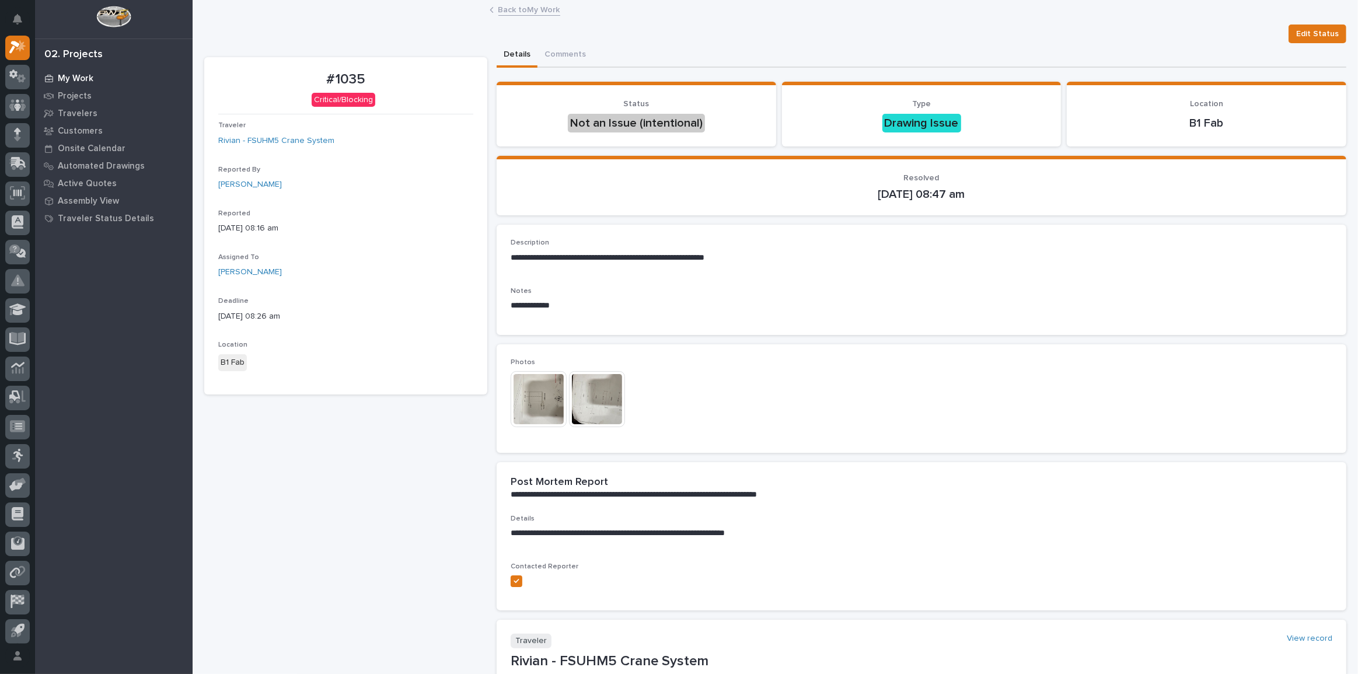
click at [60, 76] on p "My Work" at bounding box center [76, 79] width 36 height 11
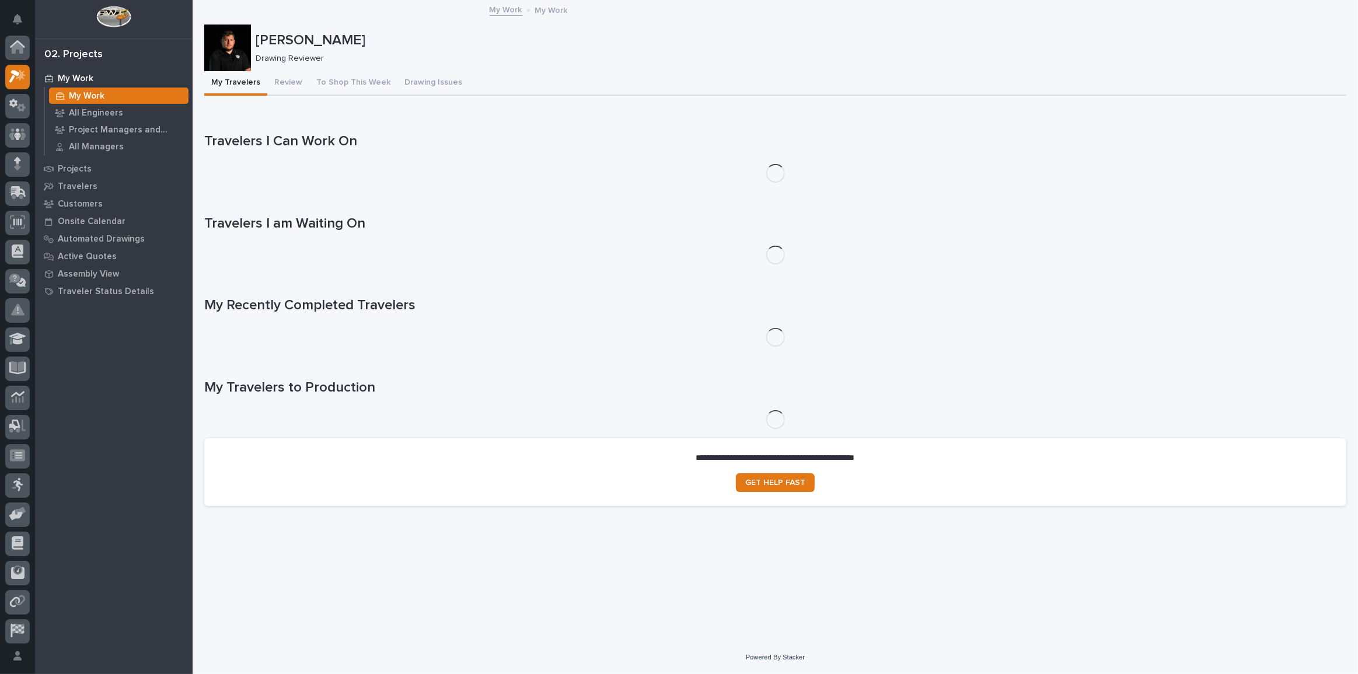
scroll to position [29, 0]
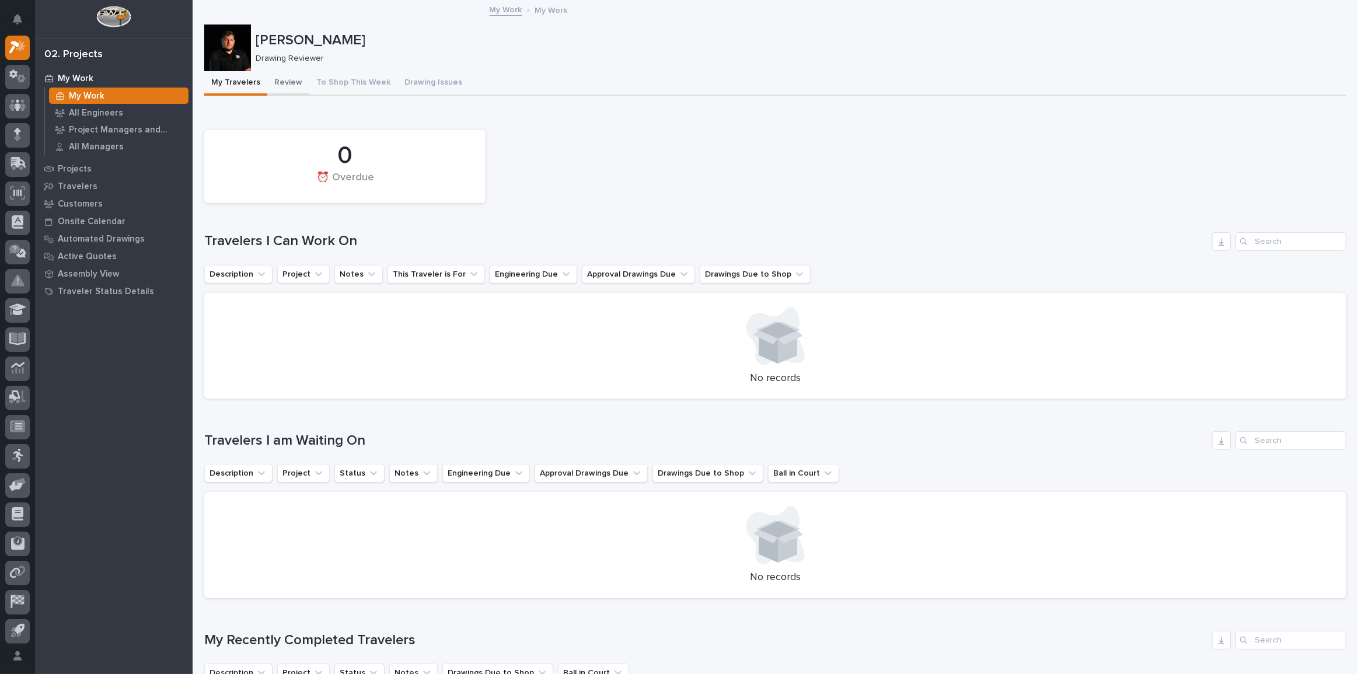
click at [295, 85] on button "Review" at bounding box center [288, 83] width 42 height 25
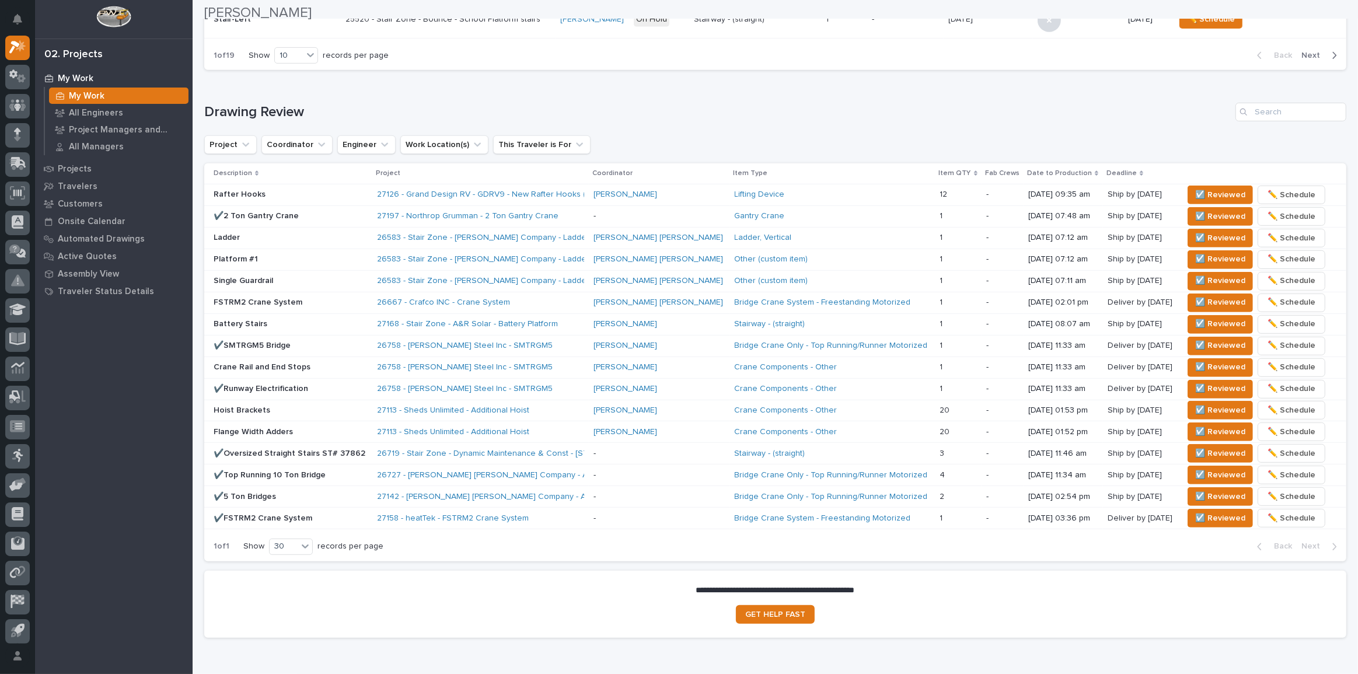
scroll to position [689, 0]
